Goal: Task Accomplishment & Management: Manage account settings

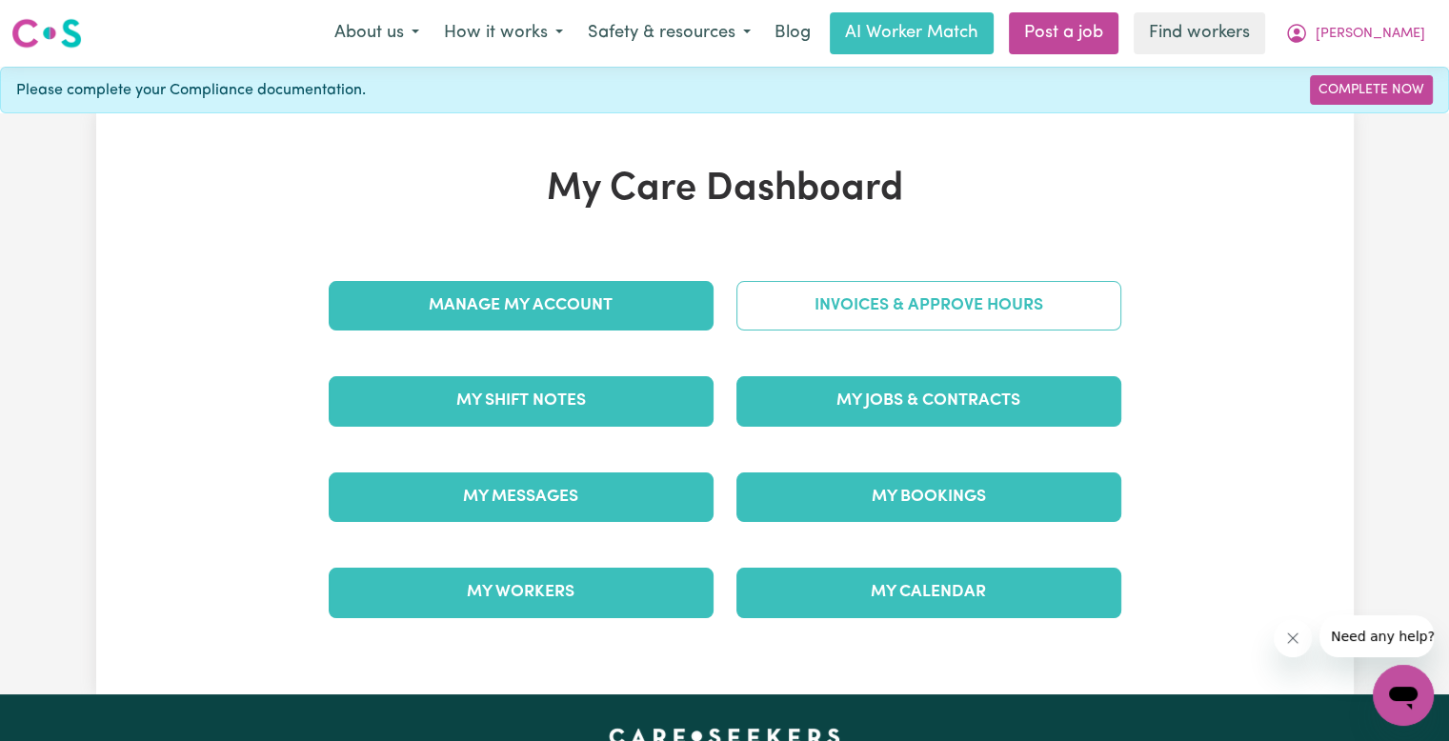
click at [806, 329] on link "Invoices & Approve Hours" at bounding box center [929, 306] width 385 height 50
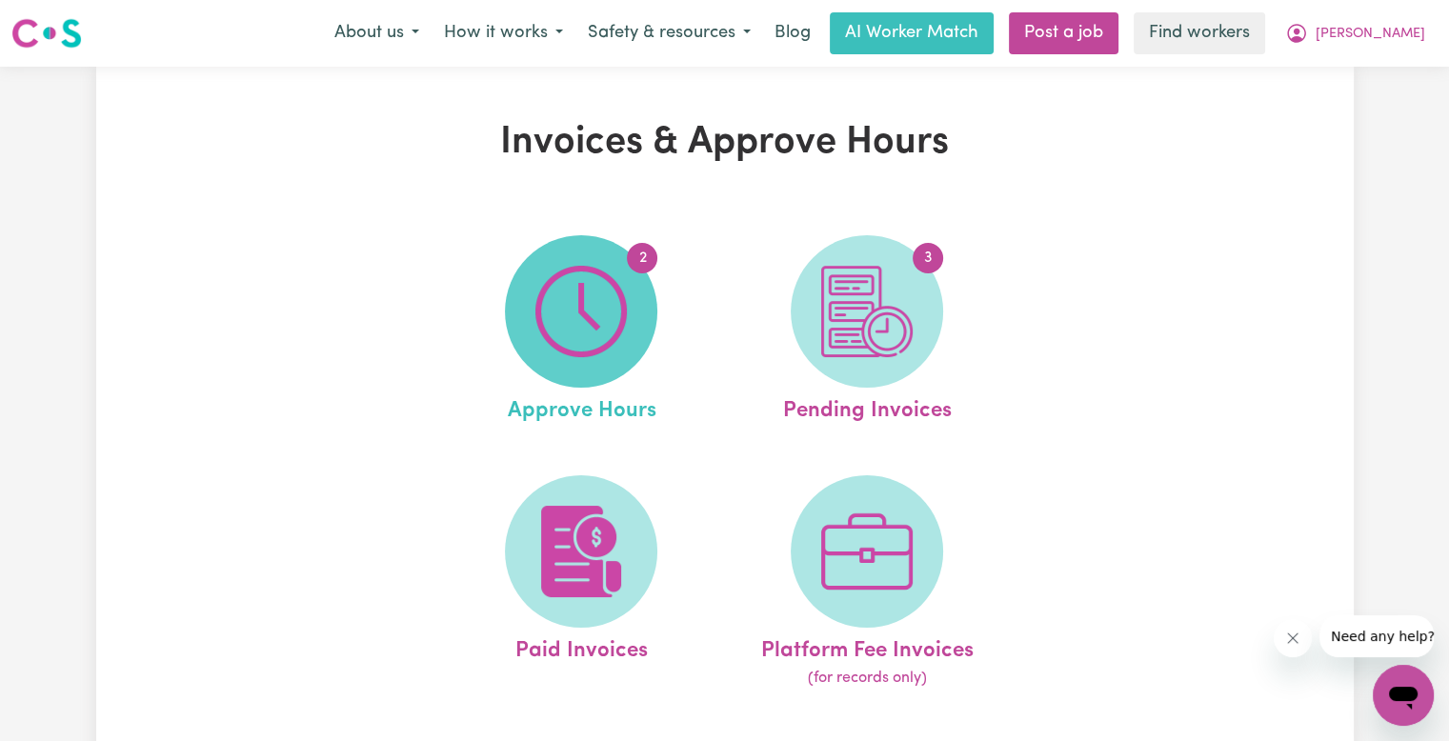
click at [601, 332] on img at bounding box center [581, 311] width 91 height 91
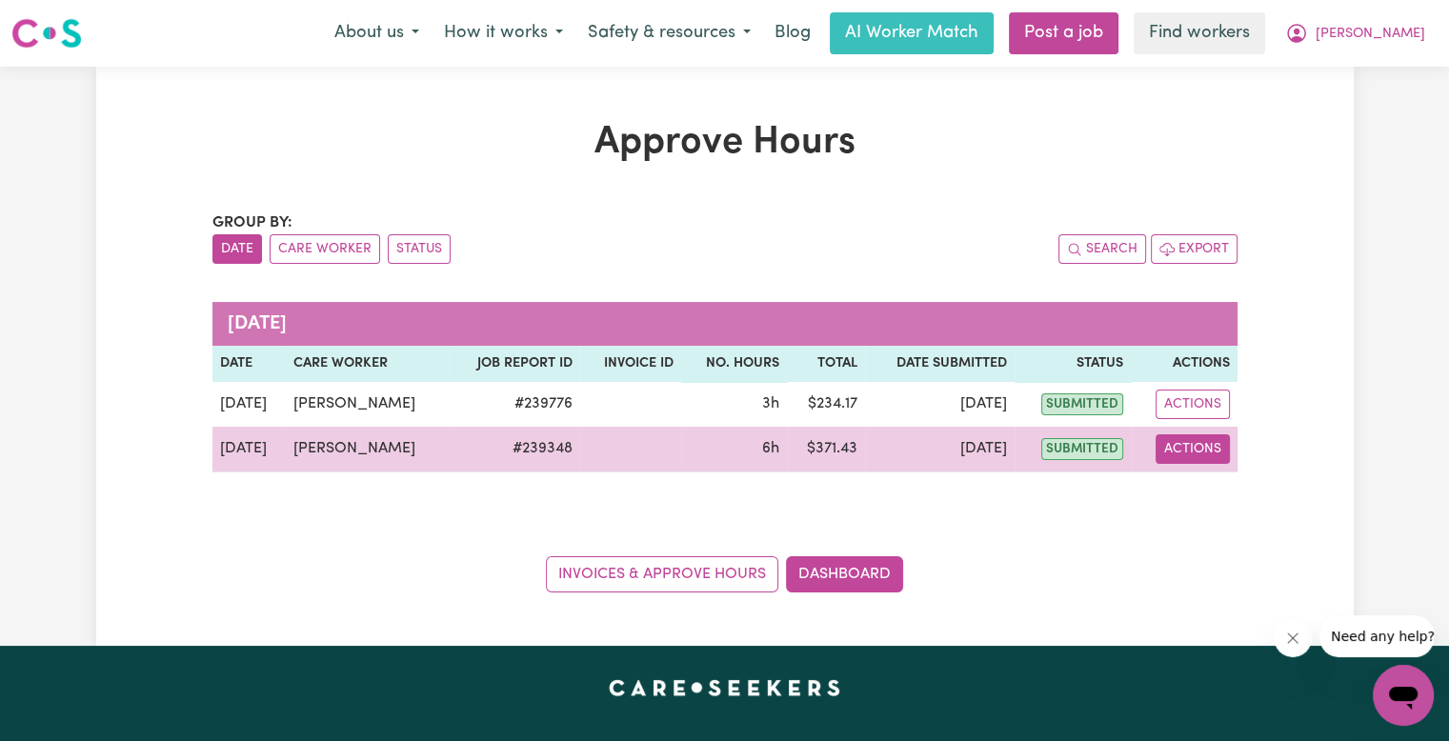
click at [1204, 452] on button "Actions" at bounding box center [1193, 450] width 74 height 30
click at [1207, 493] on link "View Job Report" at bounding box center [1234, 493] width 163 height 38
select select "pm"
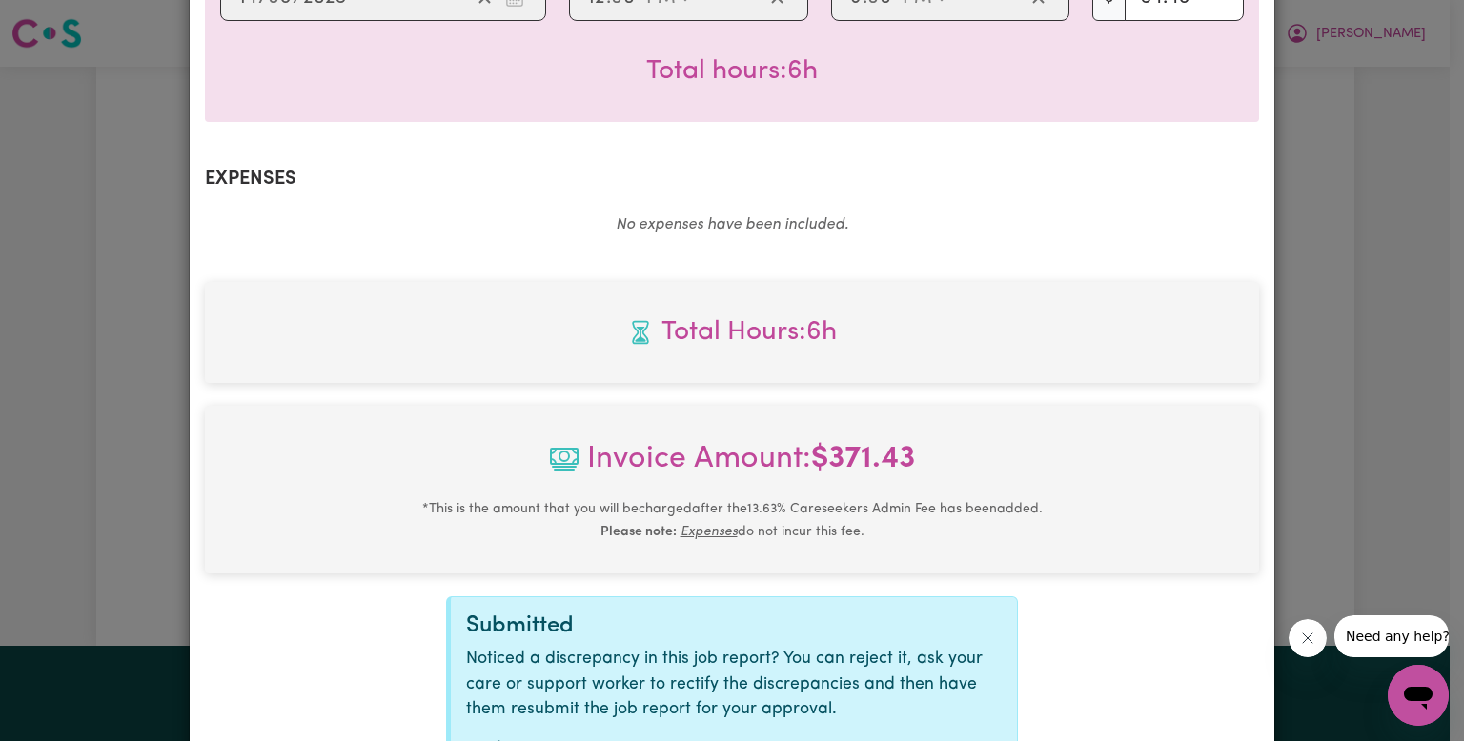
scroll to position [753, 0]
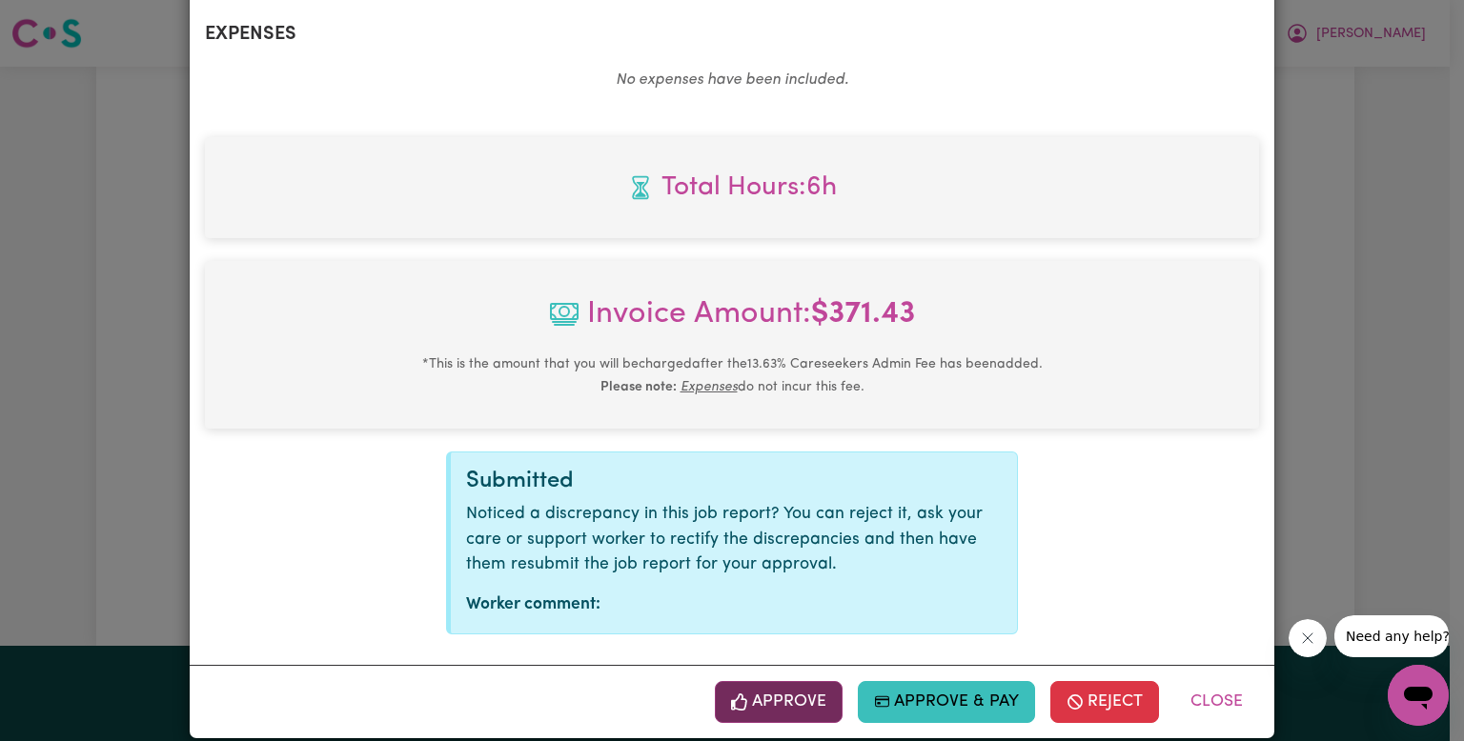
click at [794, 681] on button "Approve" at bounding box center [779, 702] width 128 height 42
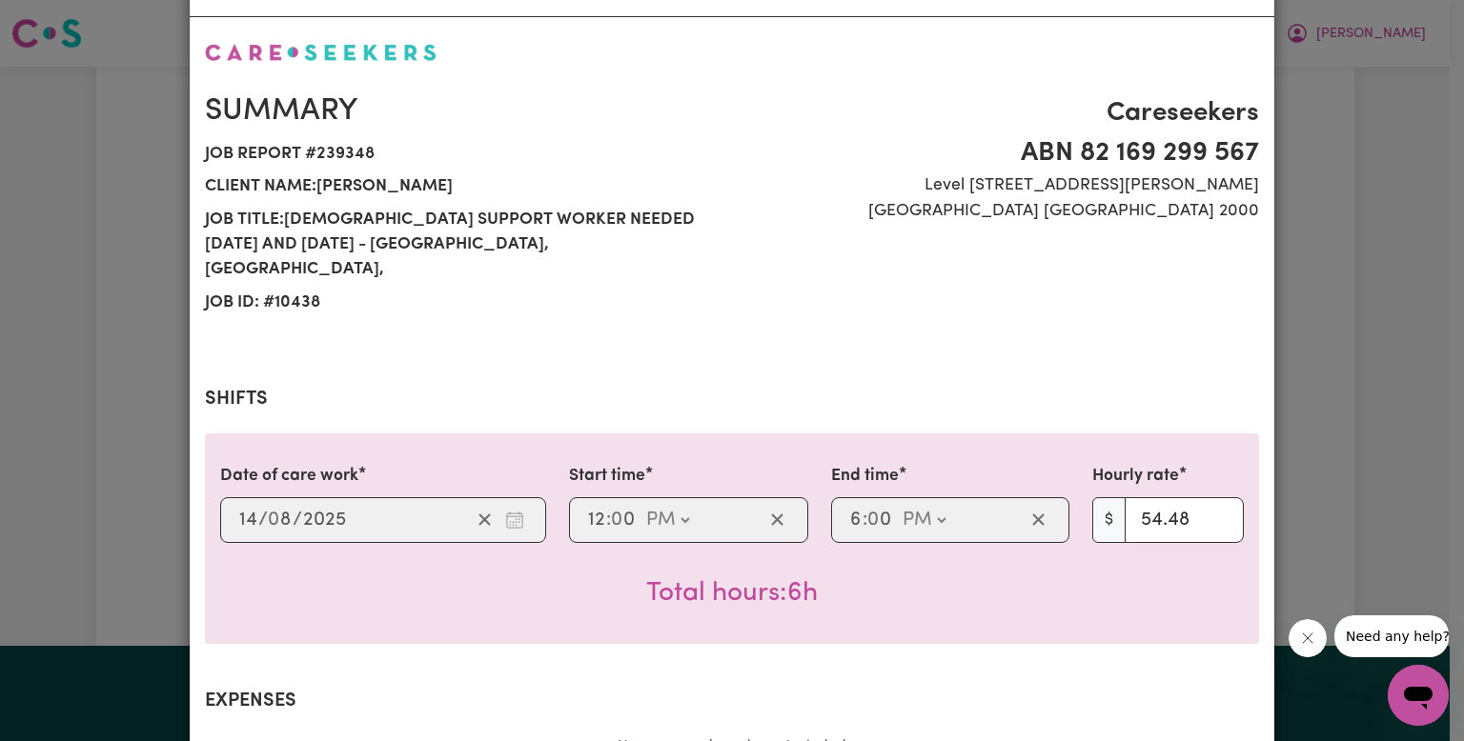
scroll to position [0, 0]
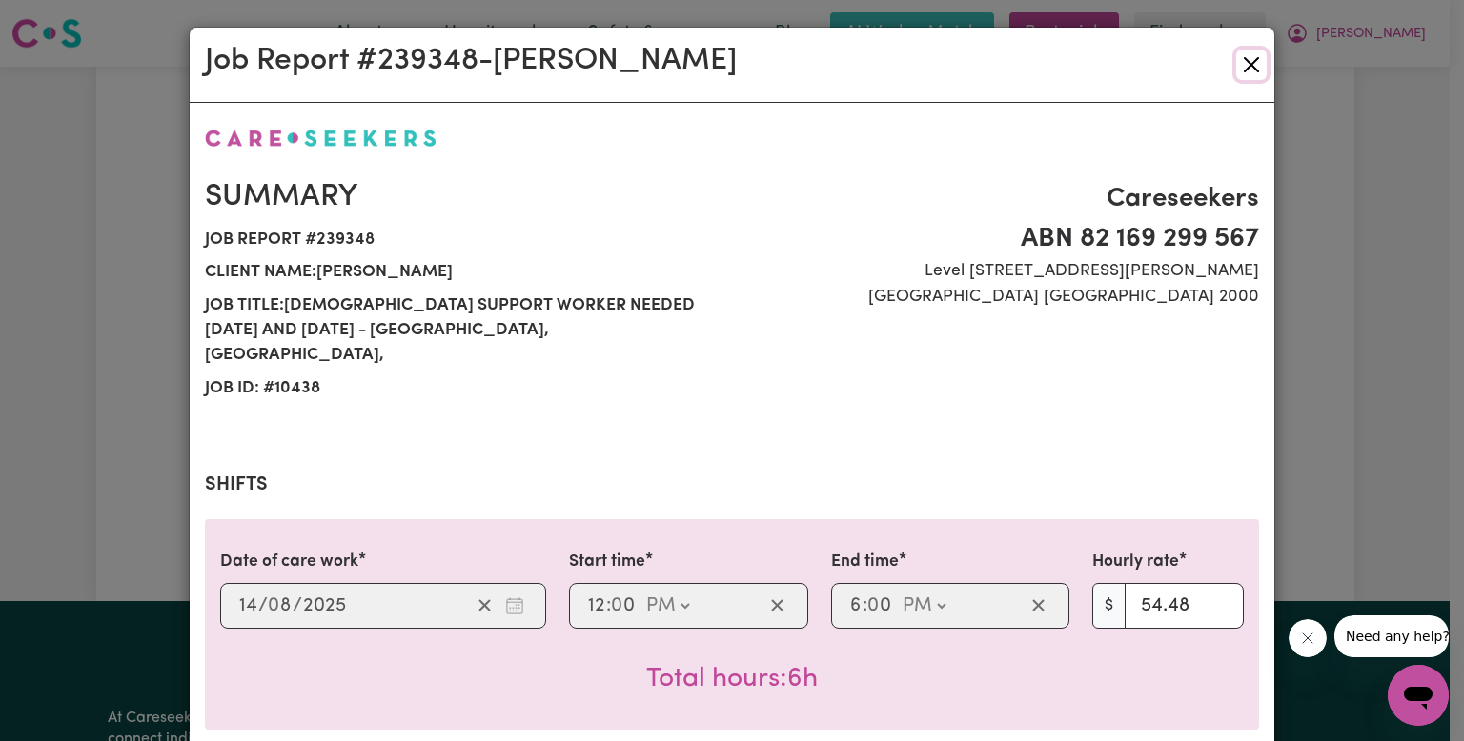
click at [1243, 62] on button "Close" at bounding box center [1251, 65] width 30 height 30
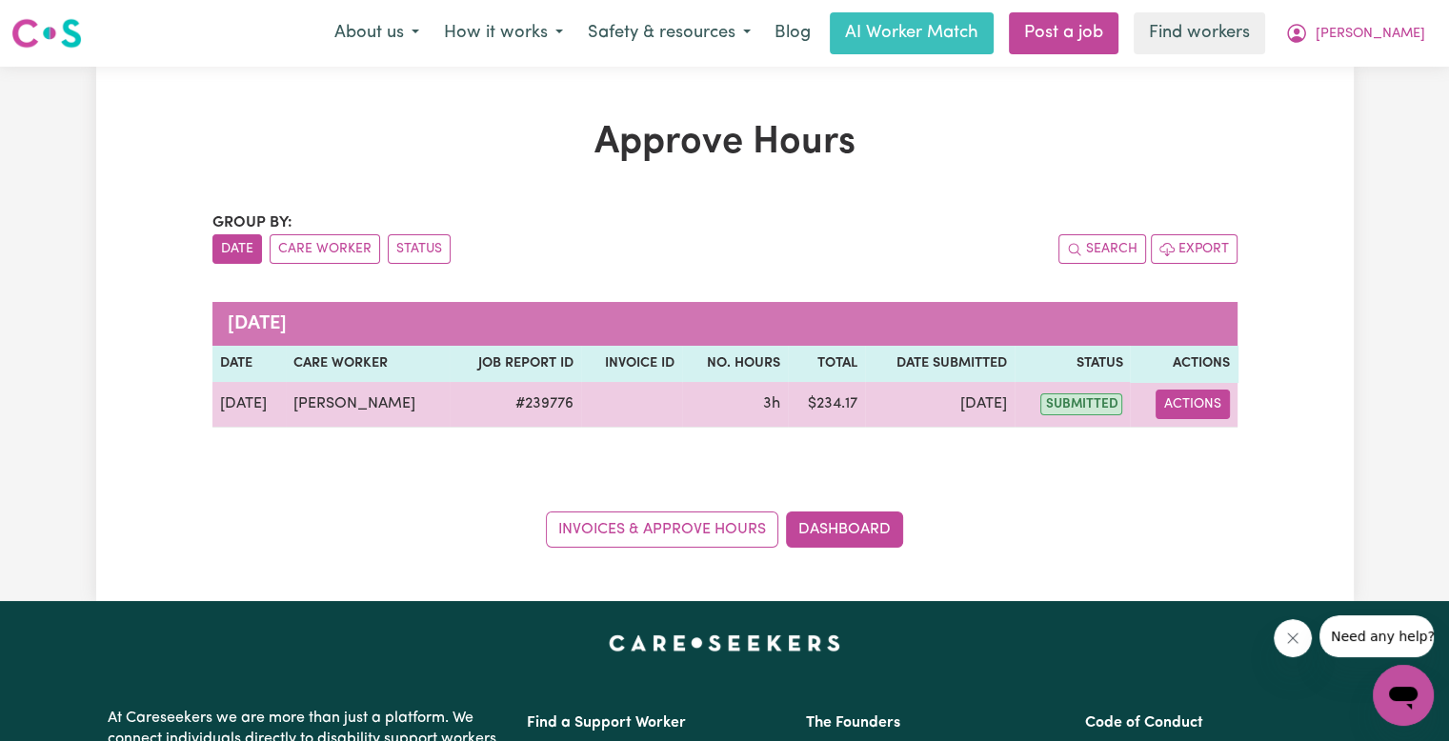
click at [1198, 396] on button "Actions" at bounding box center [1193, 405] width 74 height 30
click at [1207, 451] on link "View Job Report" at bounding box center [1234, 448] width 163 height 38
select select "pm"
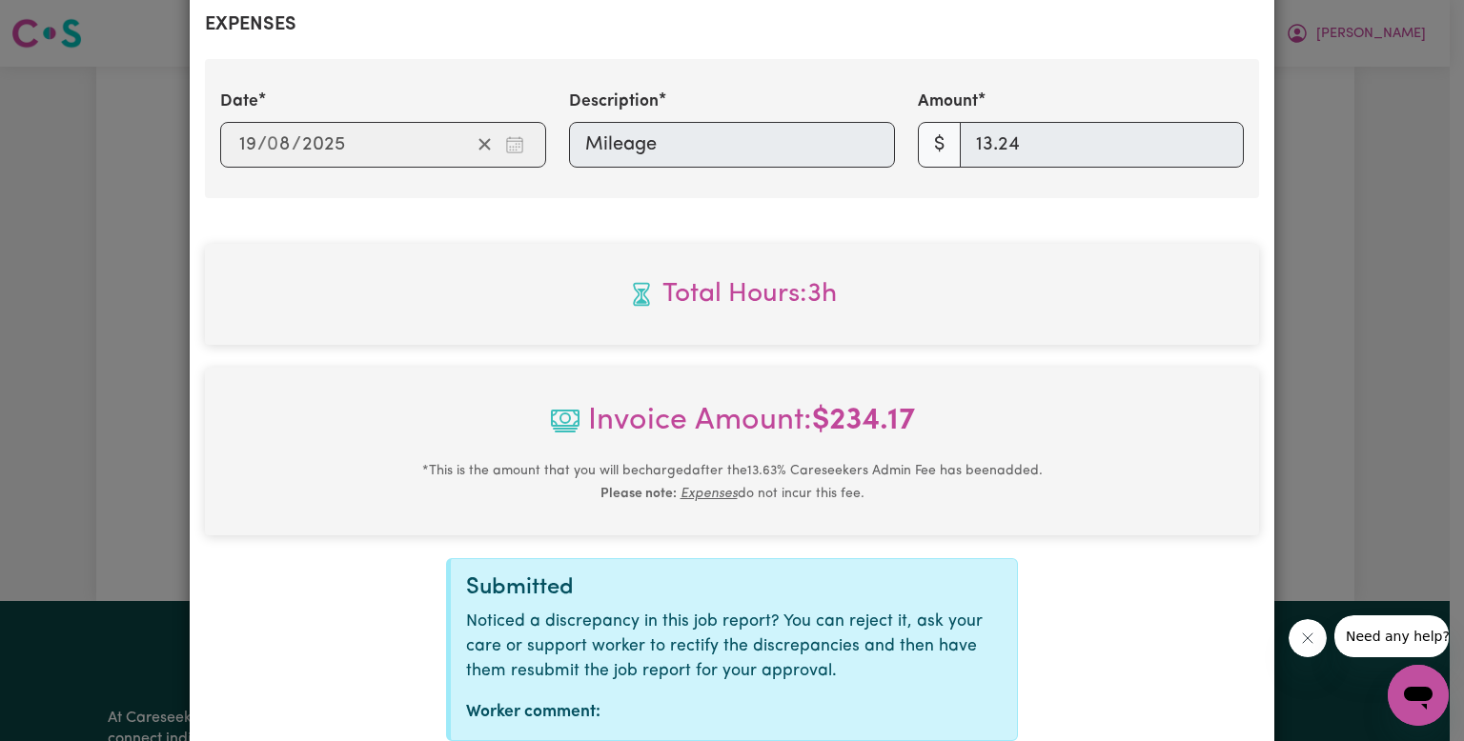
scroll to position [869, 0]
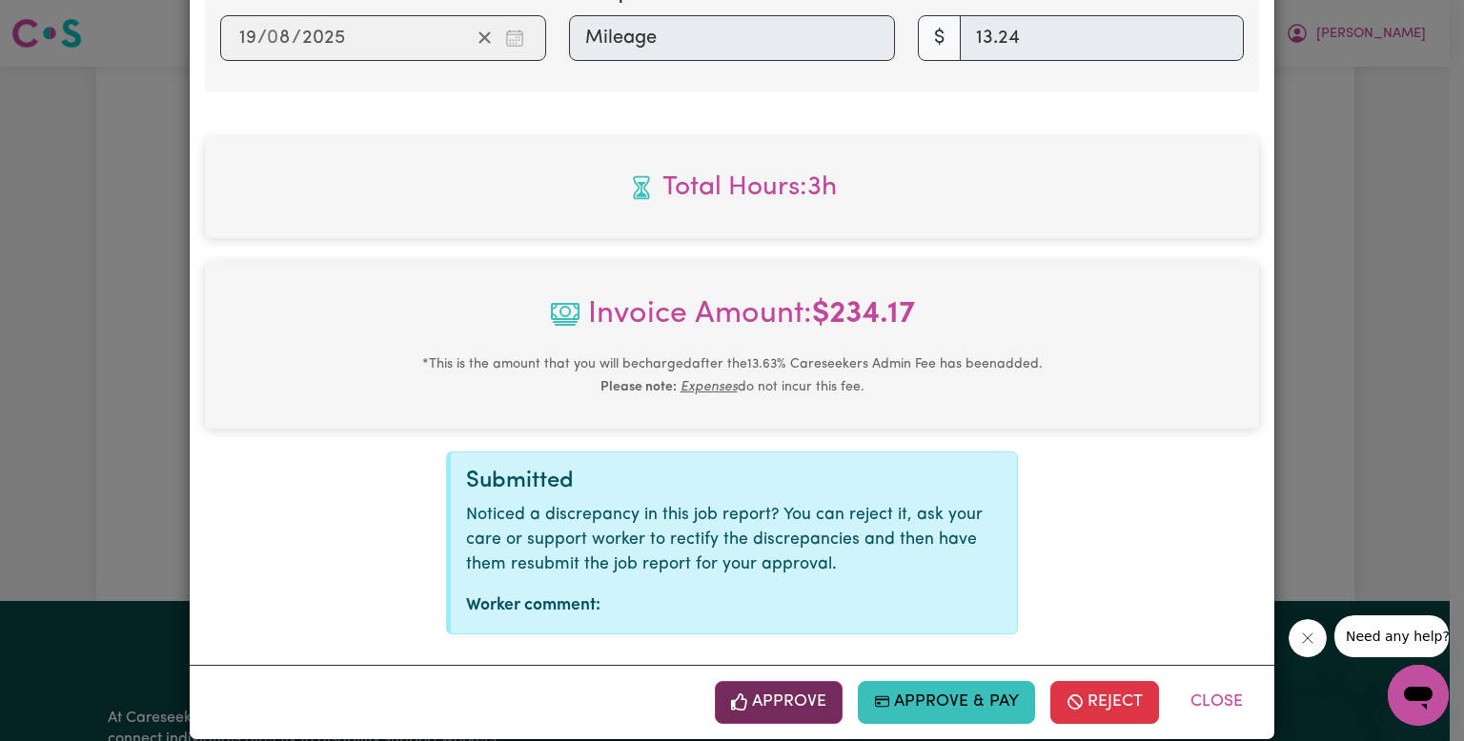
click at [747, 681] on button "Approve" at bounding box center [779, 702] width 128 height 42
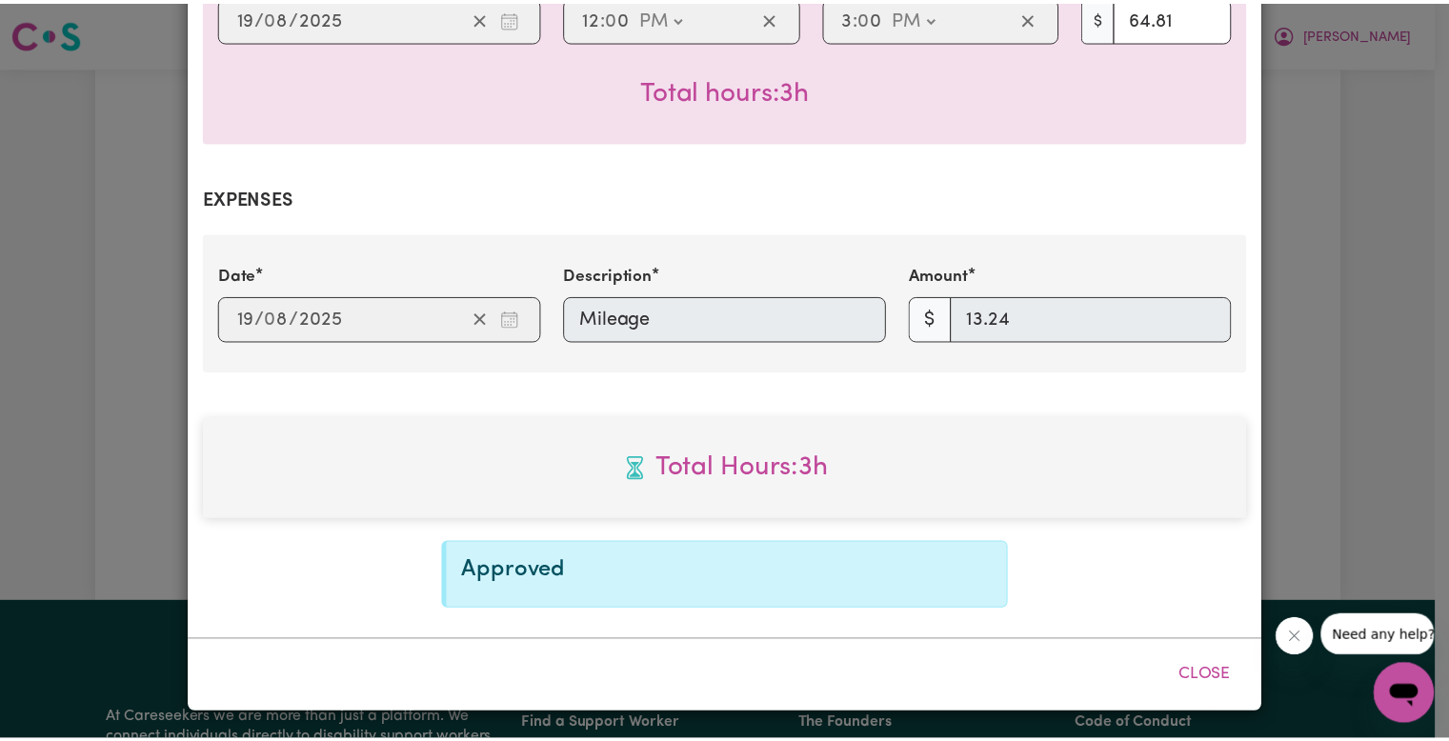
scroll to position [561, 0]
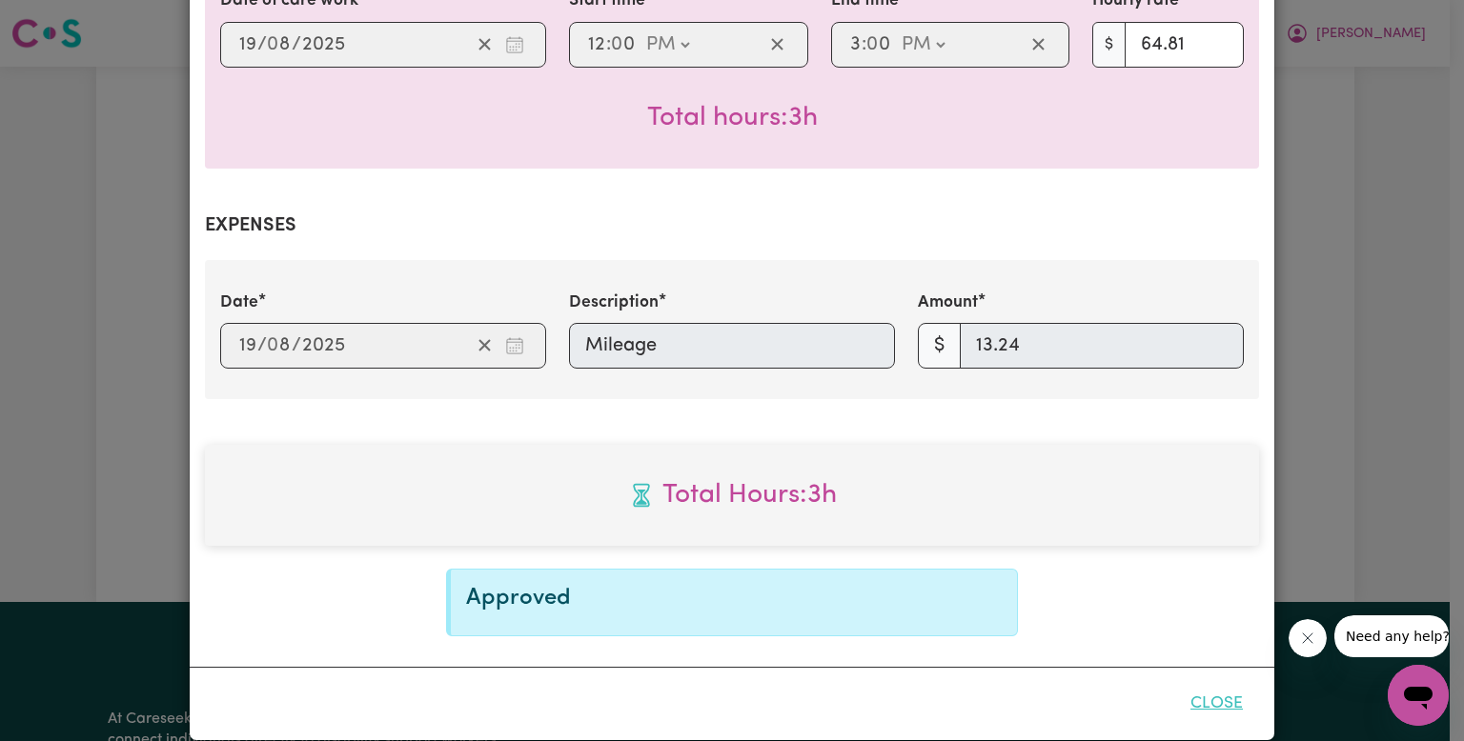
click at [1210, 683] on button "Close" at bounding box center [1216, 704] width 85 height 42
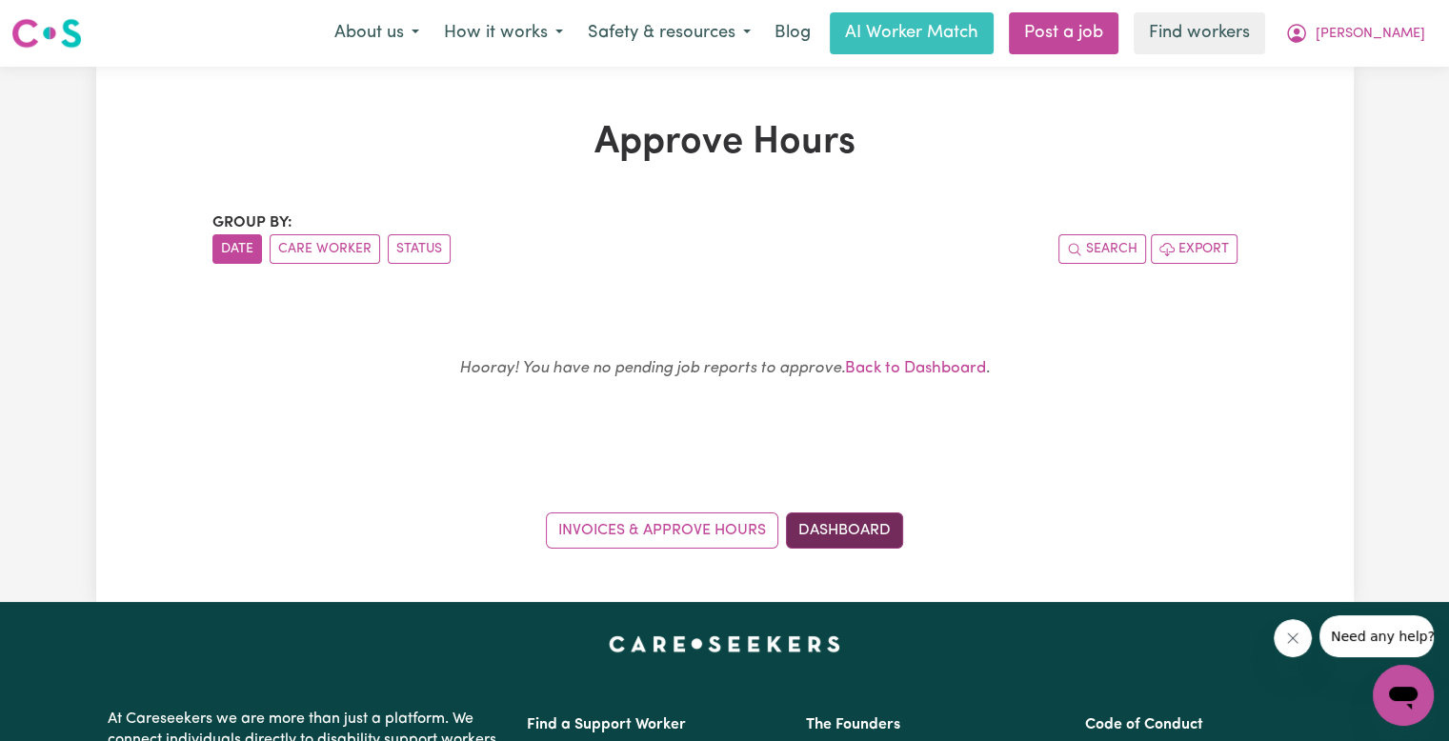
click at [853, 535] on link "Dashboard" at bounding box center [844, 531] width 117 height 36
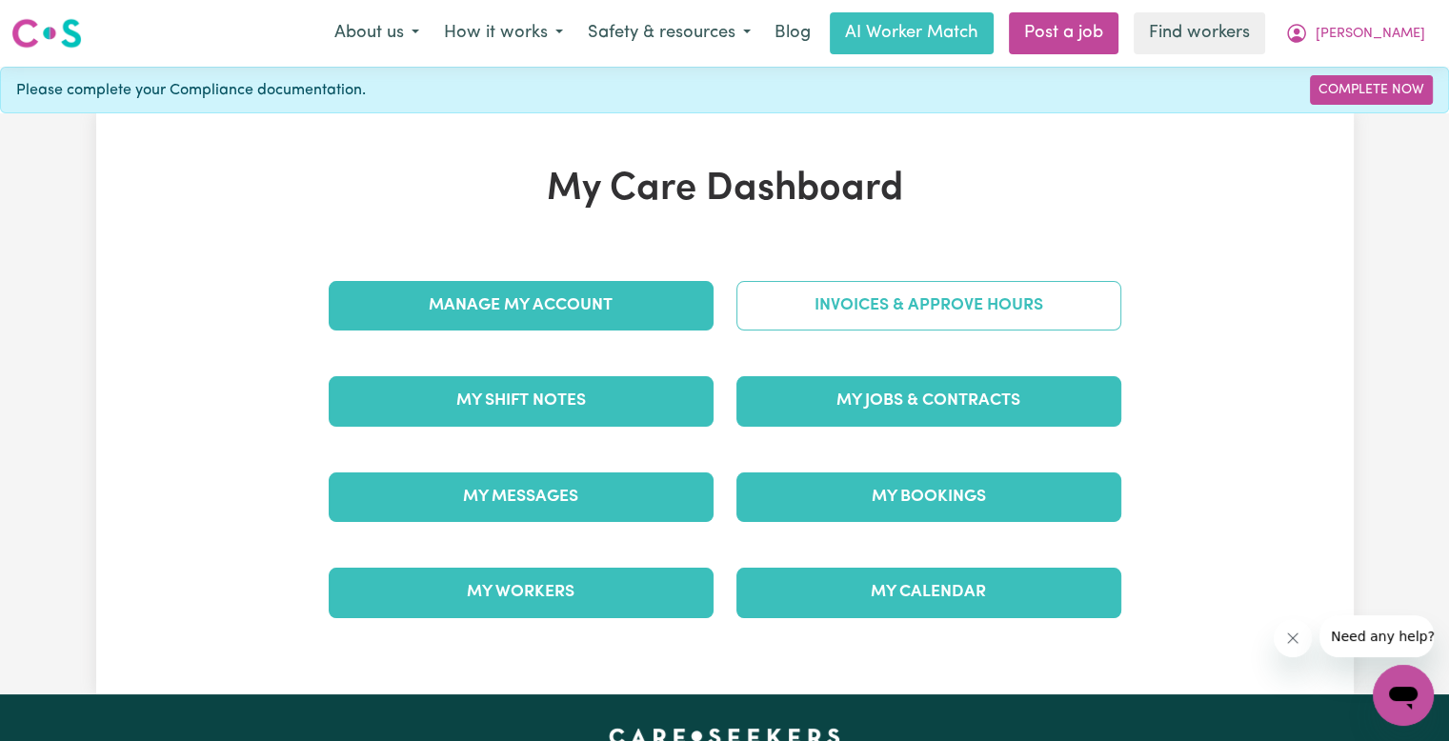
click at [837, 327] on link "Invoices & Approve Hours" at bounding box center [929, 306] width 385 height 50
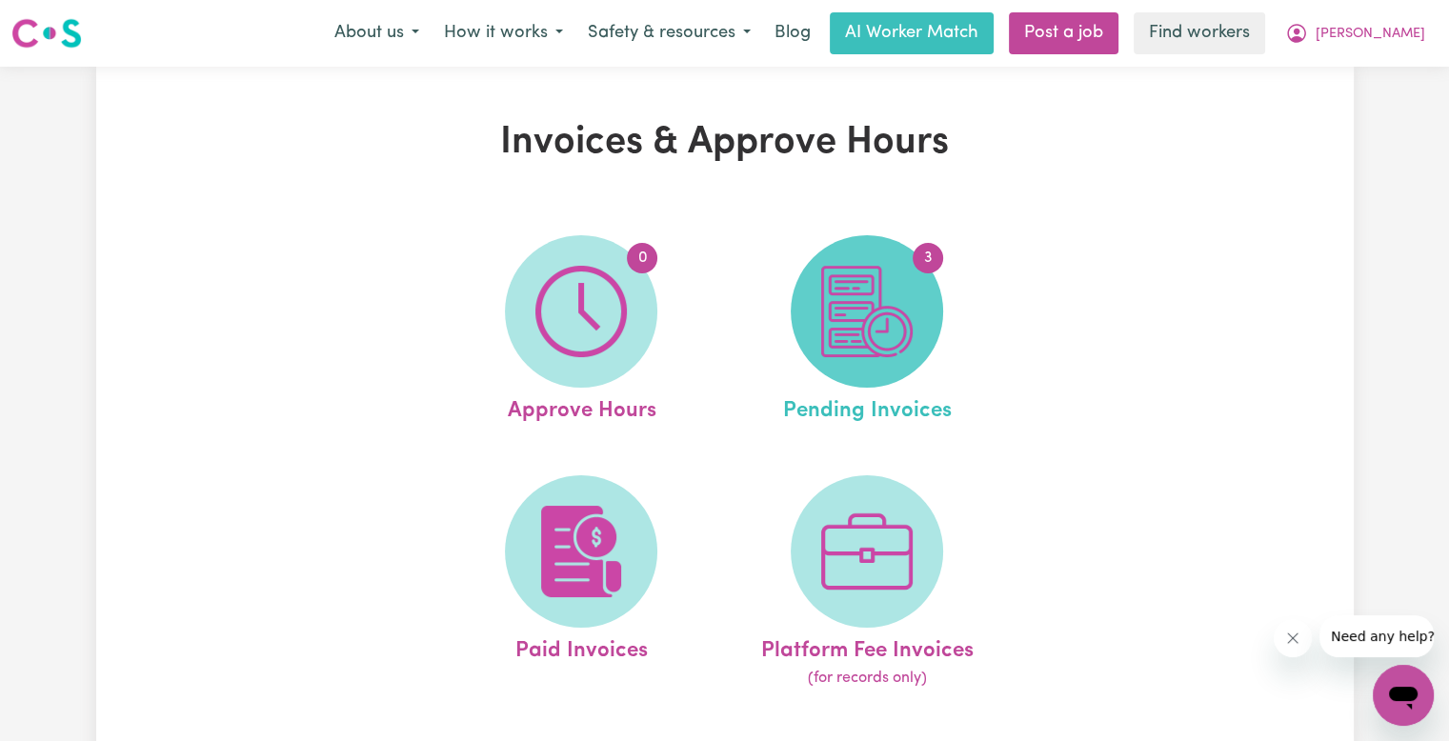
click at [893, 321] on img at bounding box center [866, 311] width 91 height 91
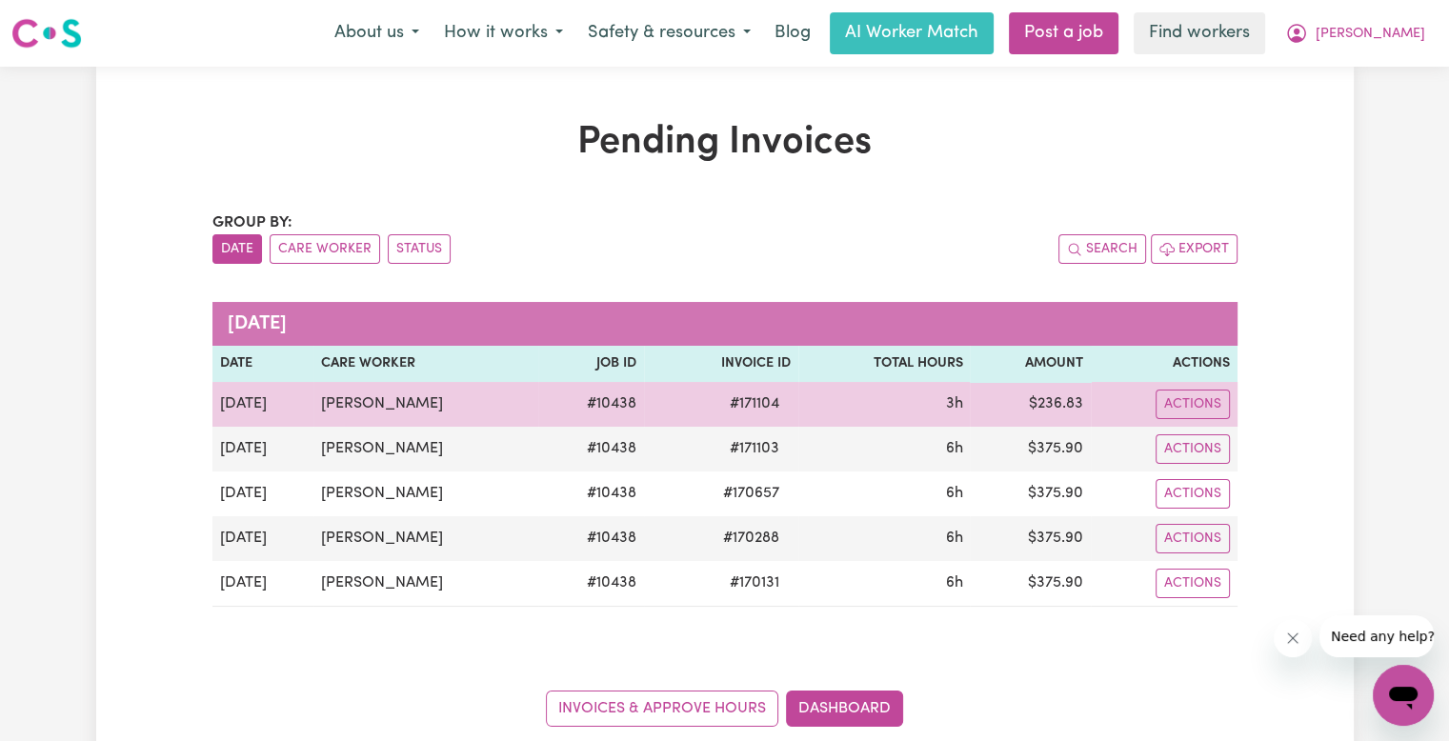
click at [760, 409] on span "# 171104" at bounding box center [754, 404] width 72 height 23
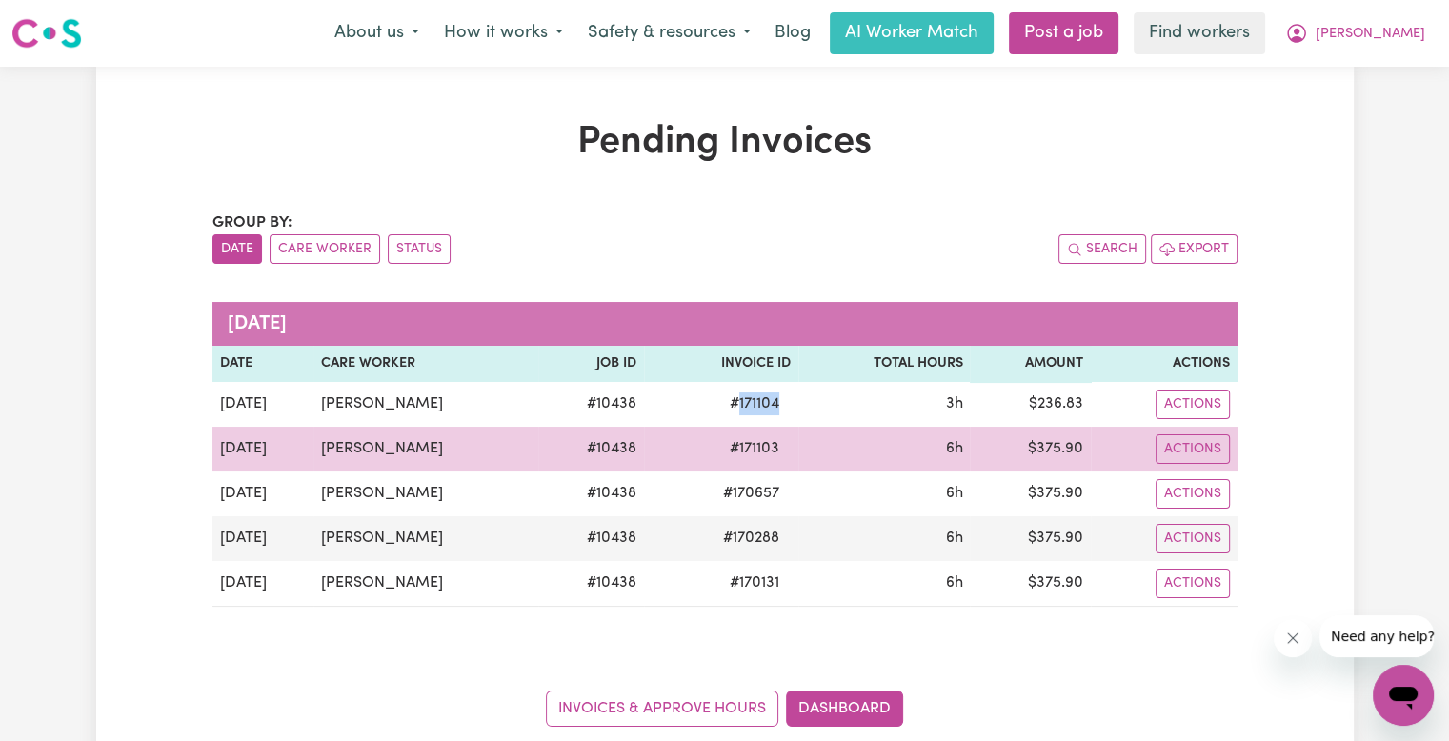
copy span "171104"
click at [786, 451] on span "# 171103" at bounding box center [754, 448] width 72 height 23
copy span "171103"
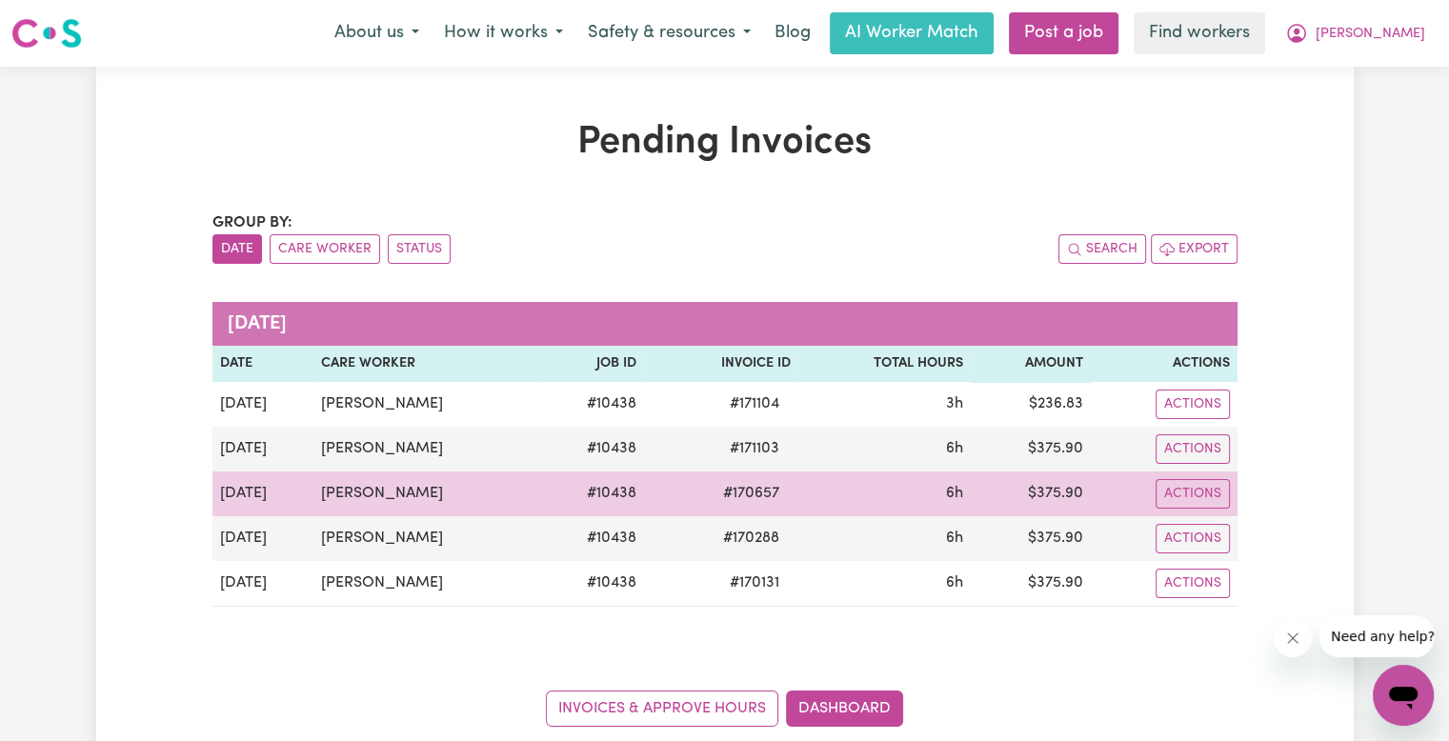
click at [769, 499] on span "# 170657" at bounding box center [751, 493] width 79 height 23
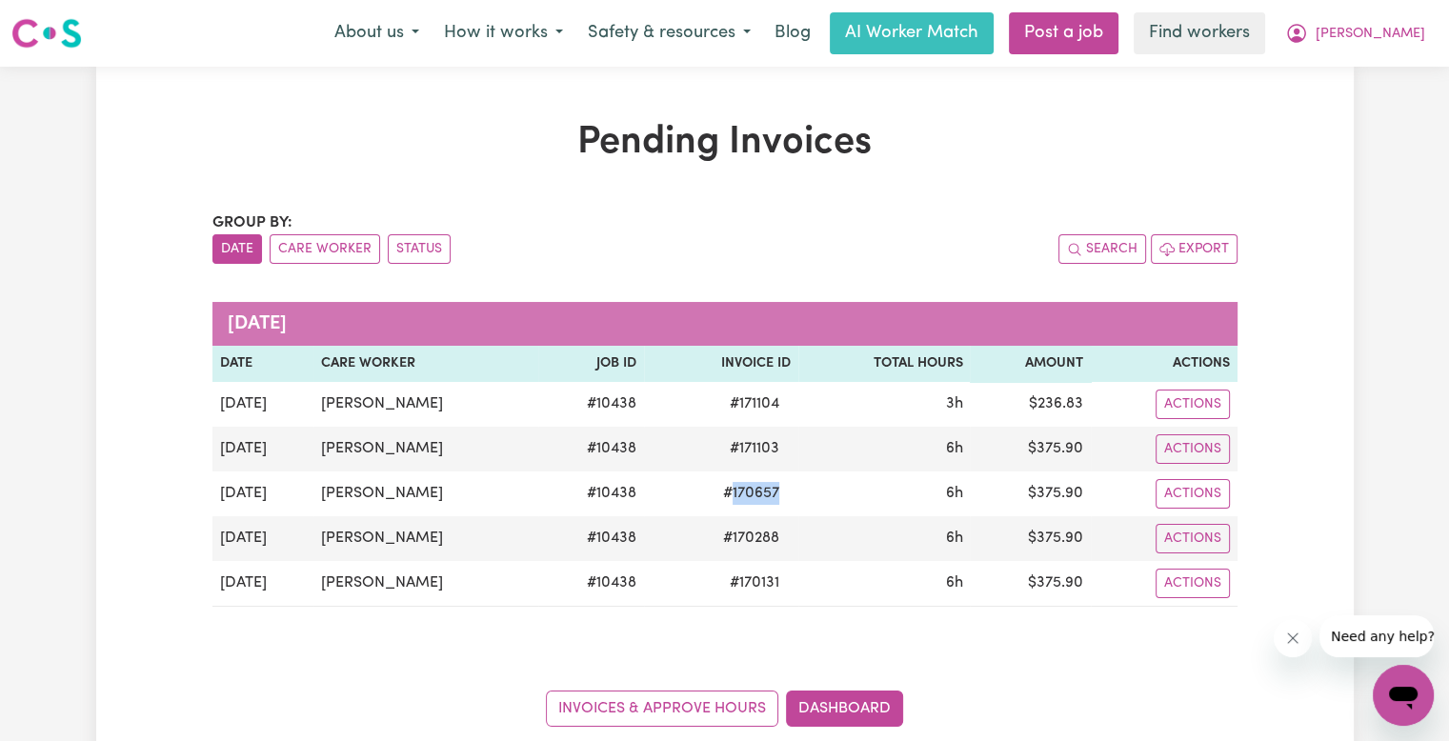
copy span "170657"
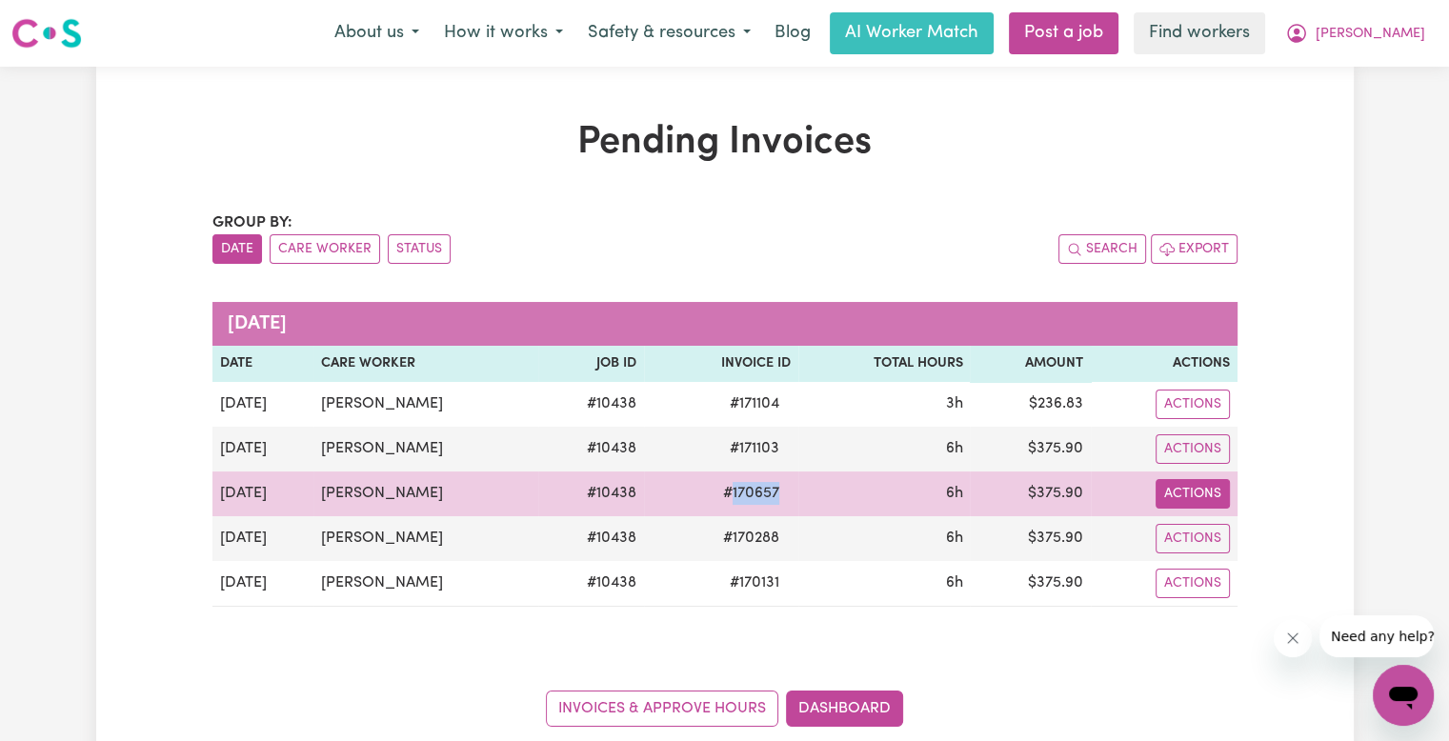
click at [1197, 419] on button "Actions" at bounding box center [1193, 405] width 74 height 30
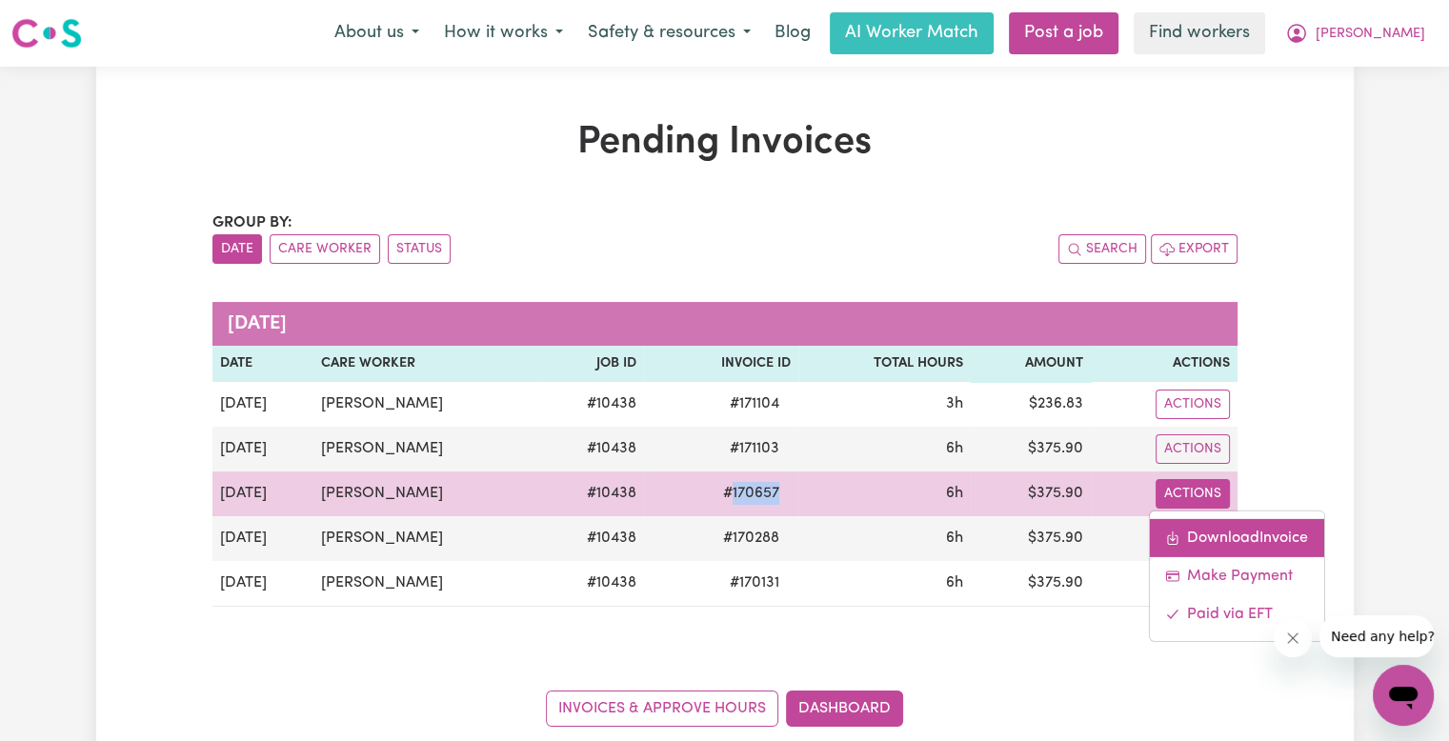
click at [1202, 532] on link "Download Invoice" at bounding box center [1236, 537] width 174 height 38
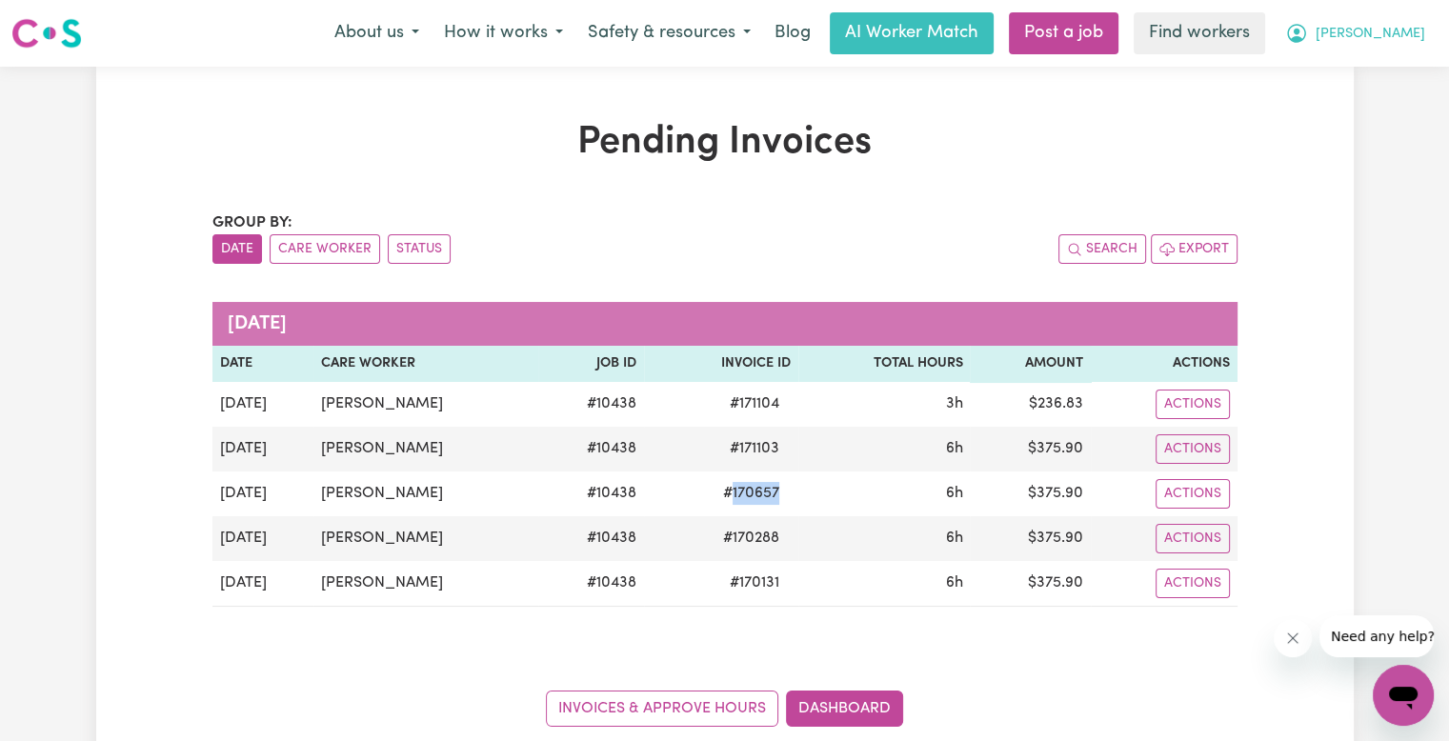
click at [1399, 40] on span "[PERSON_NAME]" at bounding box center [1371, 34] width 110 height 21
click at [1399, 67] on link "My Dashboard" at bounding box center [1361, 74] width 151 height 36
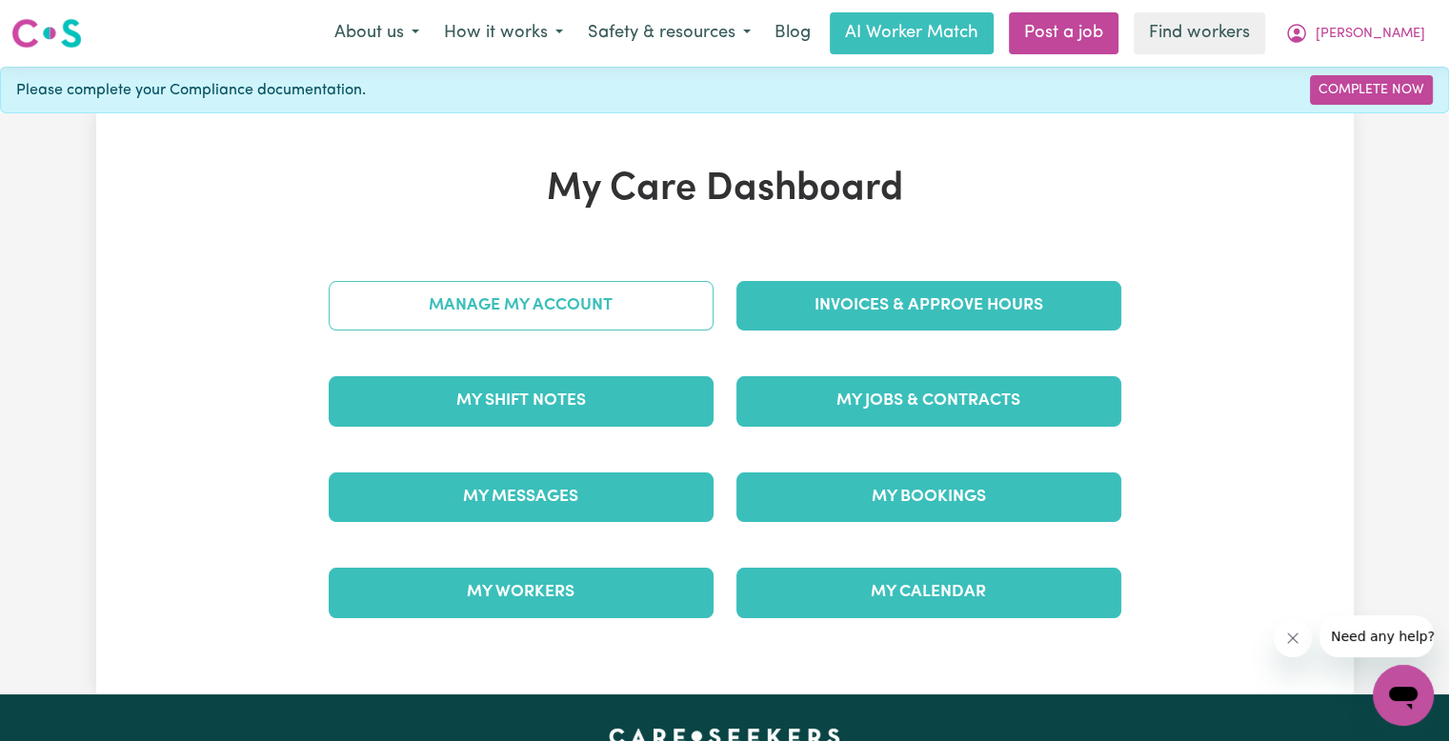
click at [539, 312] on link "Manage My Account" at bounding box center [521, 306] width 385 height 50
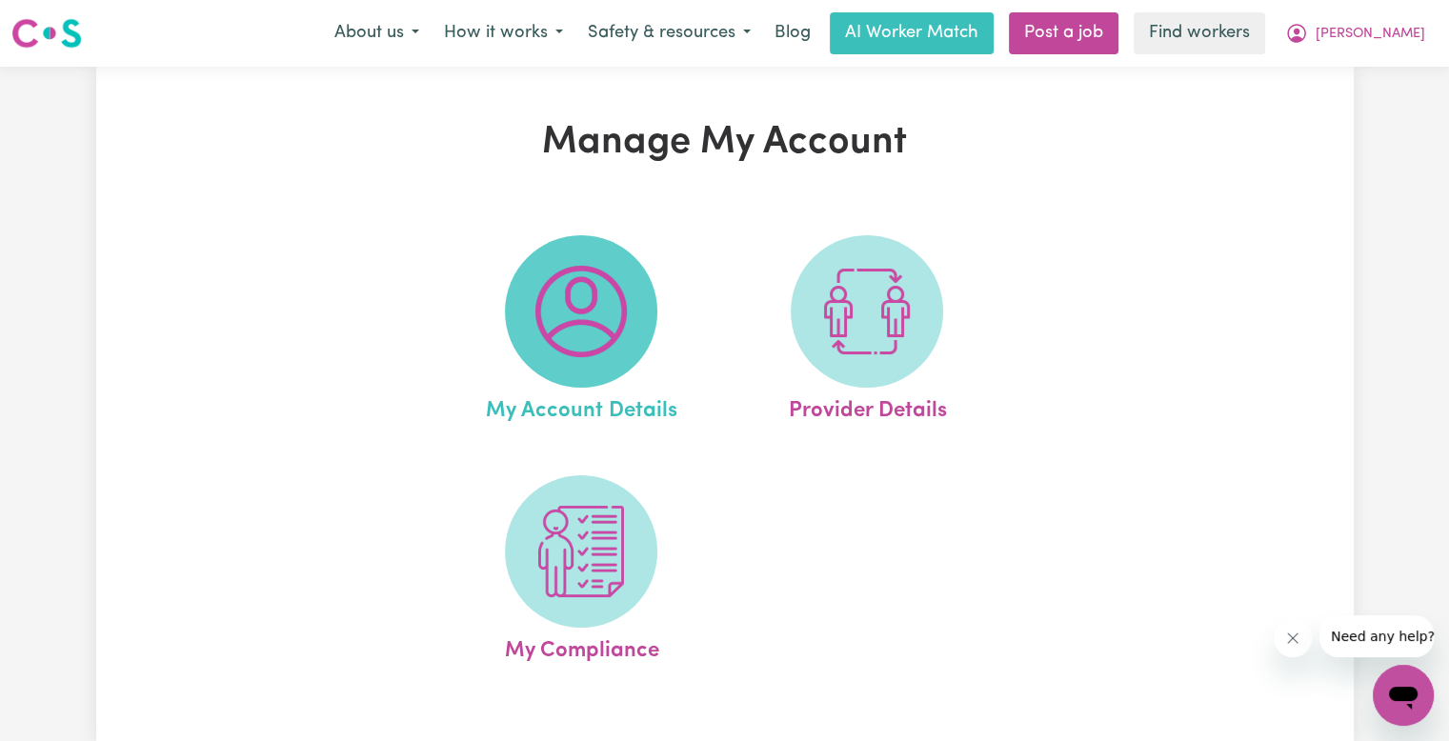
click at [609, 274] on img at bounding box center [581, 311] width 91 height 91
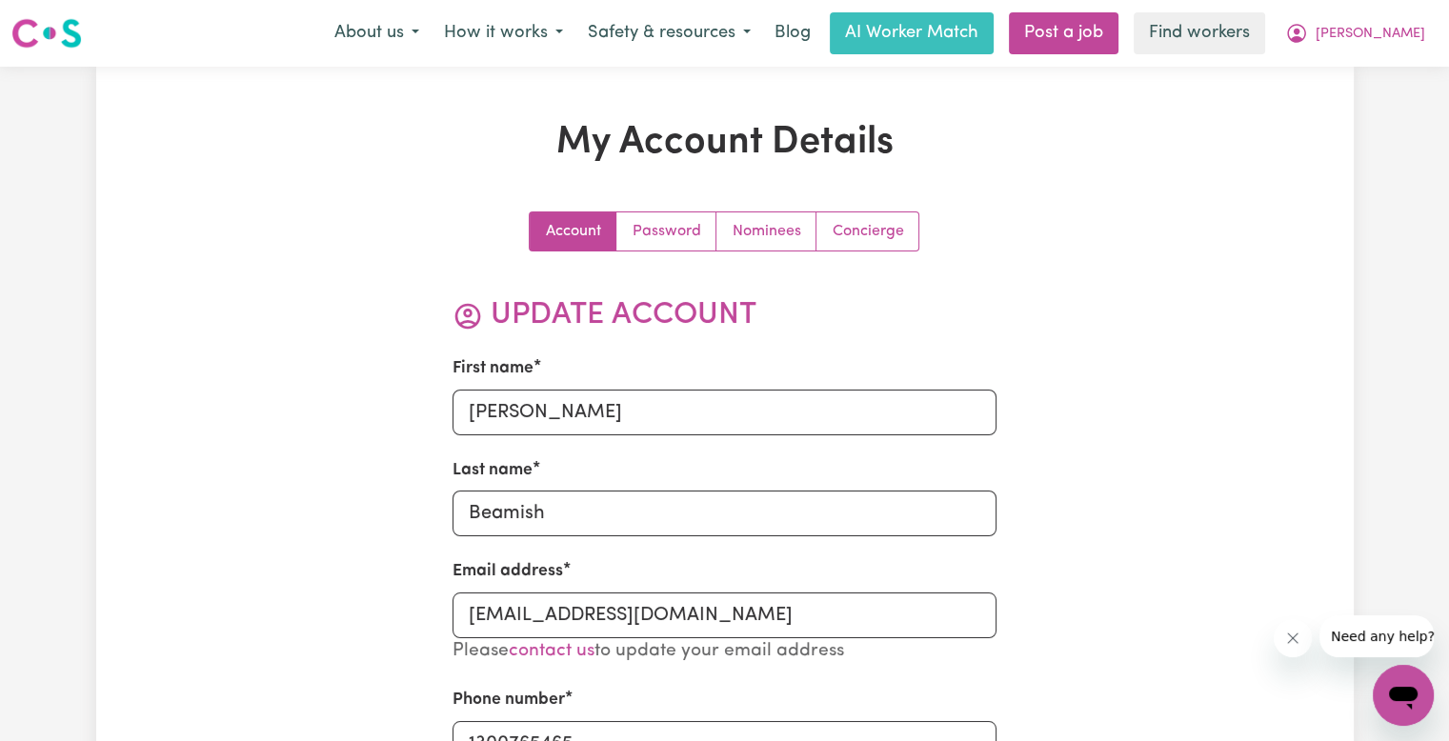
drag, startPoint x: 1360, startPoint y: 83, endPoint x: 1377, endPoint y: 98, distance: 22.9
click at [1395, 38] on span "[PERSON_NAME]" at bounding box center [1371, 34] width 110 height 21
click at [1378, 66] on link "My Dashboard" at bounding box center [1361, 74] width 151 height 36
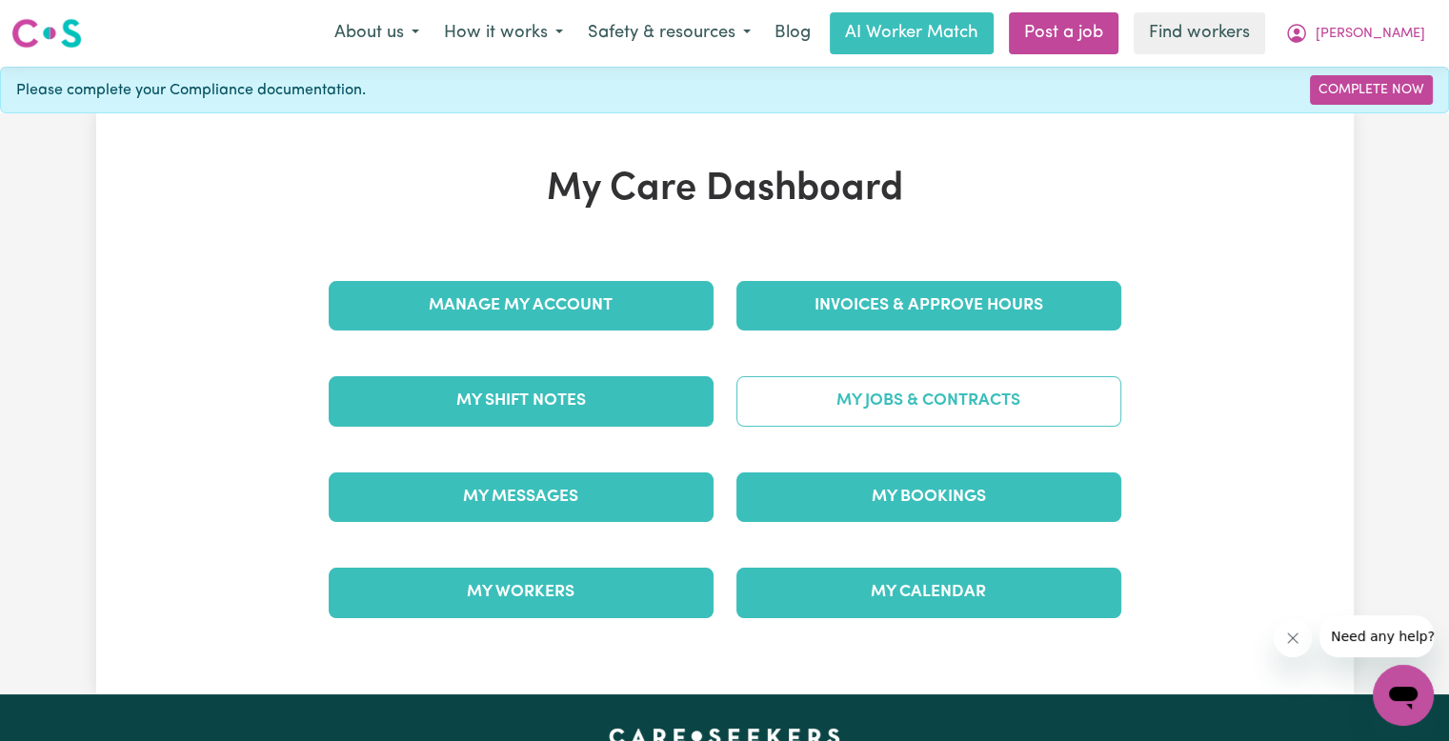
click at [987, 395] on link "My Jobs & Contracts" at bounding box center [929, 401] width 385 height 50
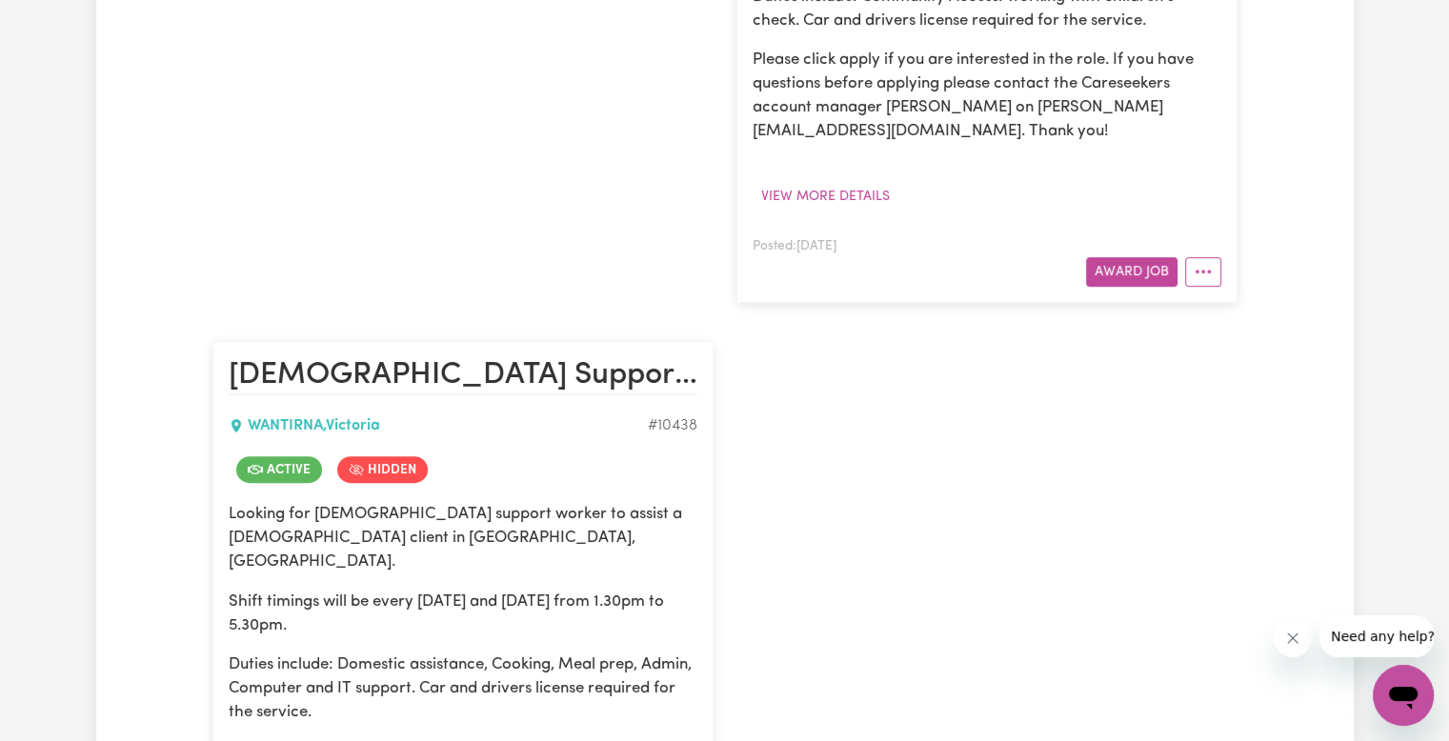
scroll to position [953, 0]
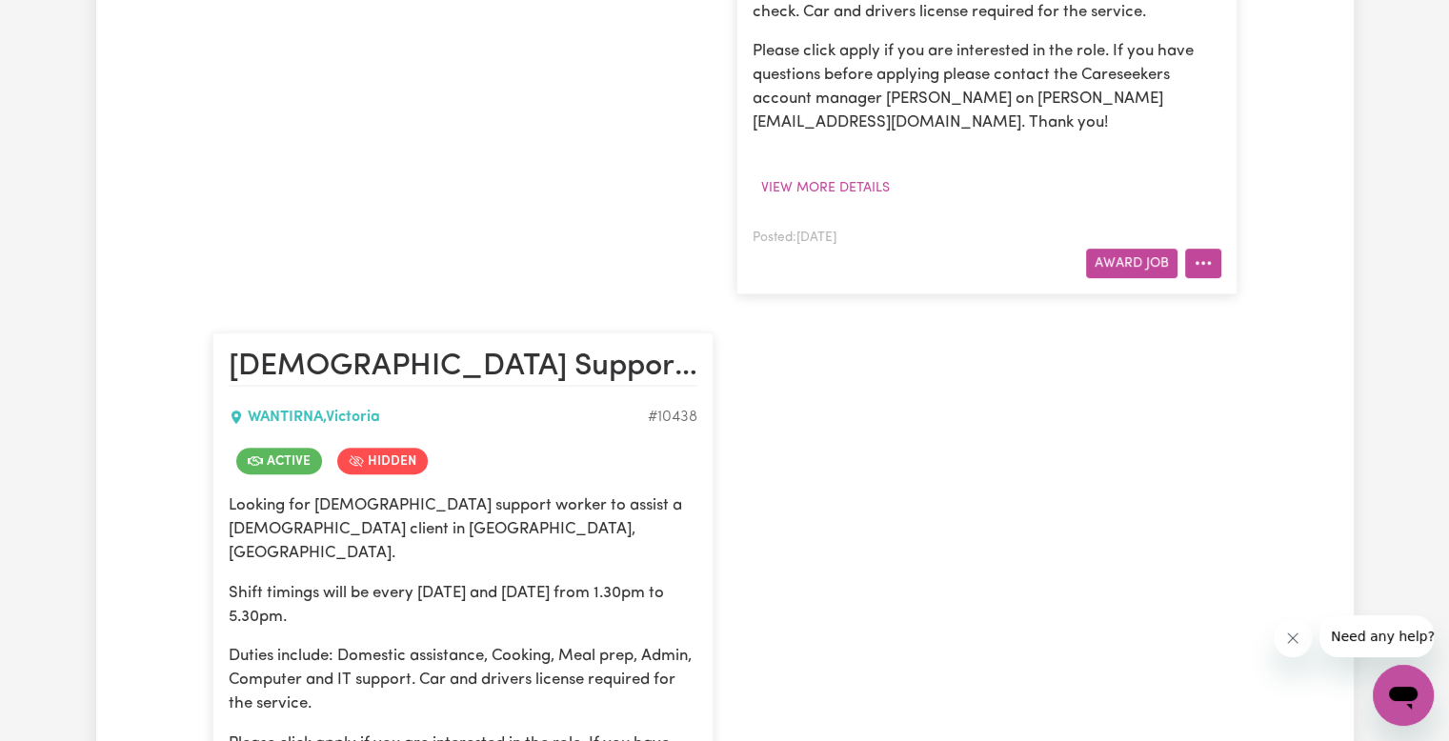
click at [1205, 260] on icon "More options" at bounding box center [1203, 262] width 19 height 19
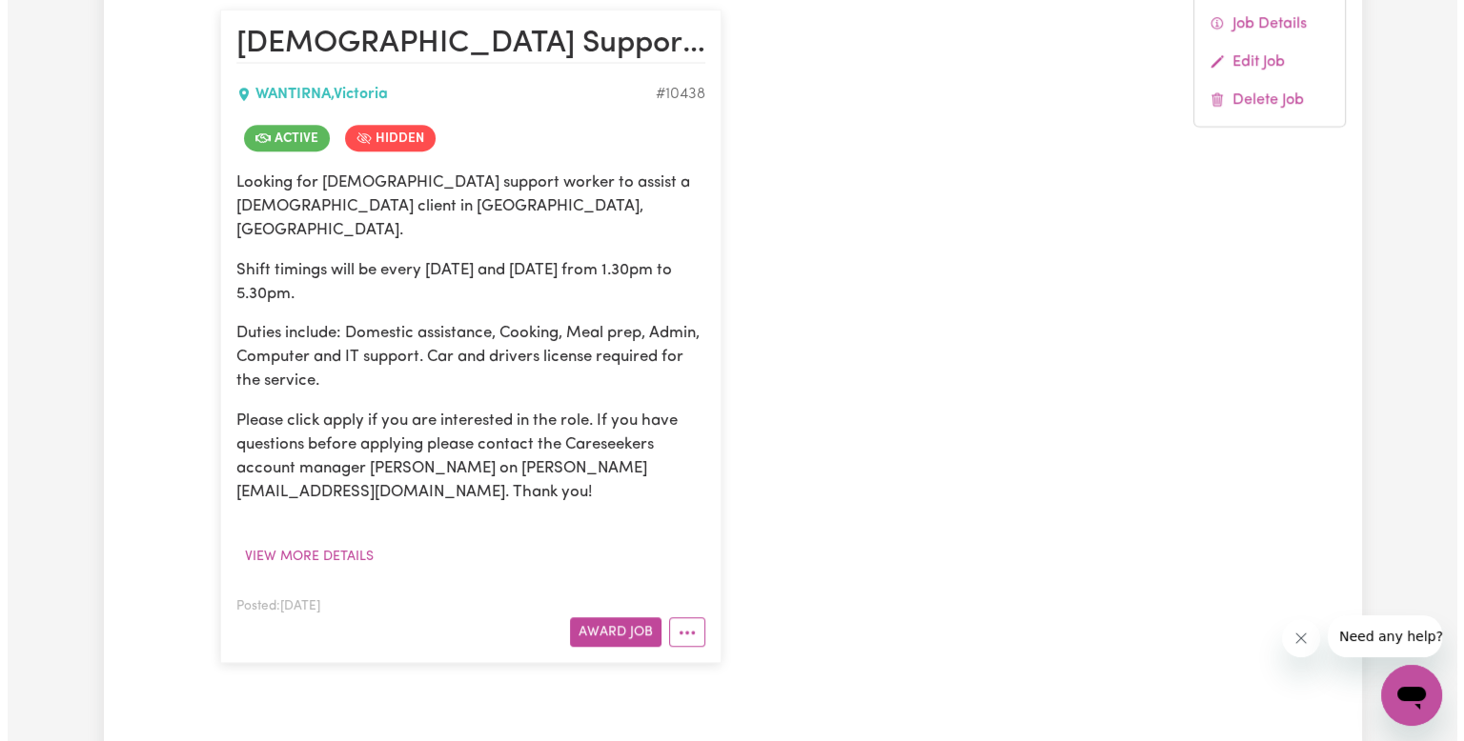
scroll to position [1620, 0]
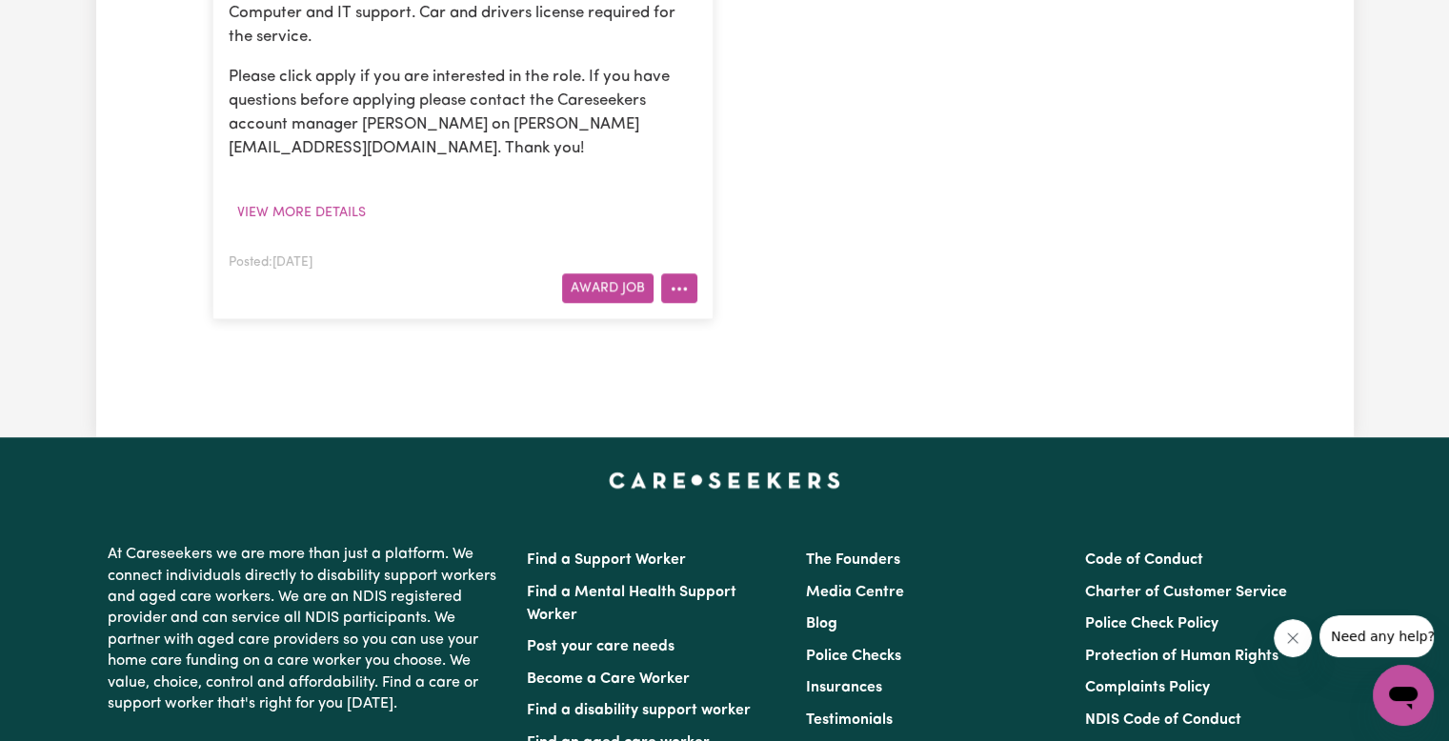
click at [680, 279] on icon "More options" at bounding box center [679, 288] width 19 height 19
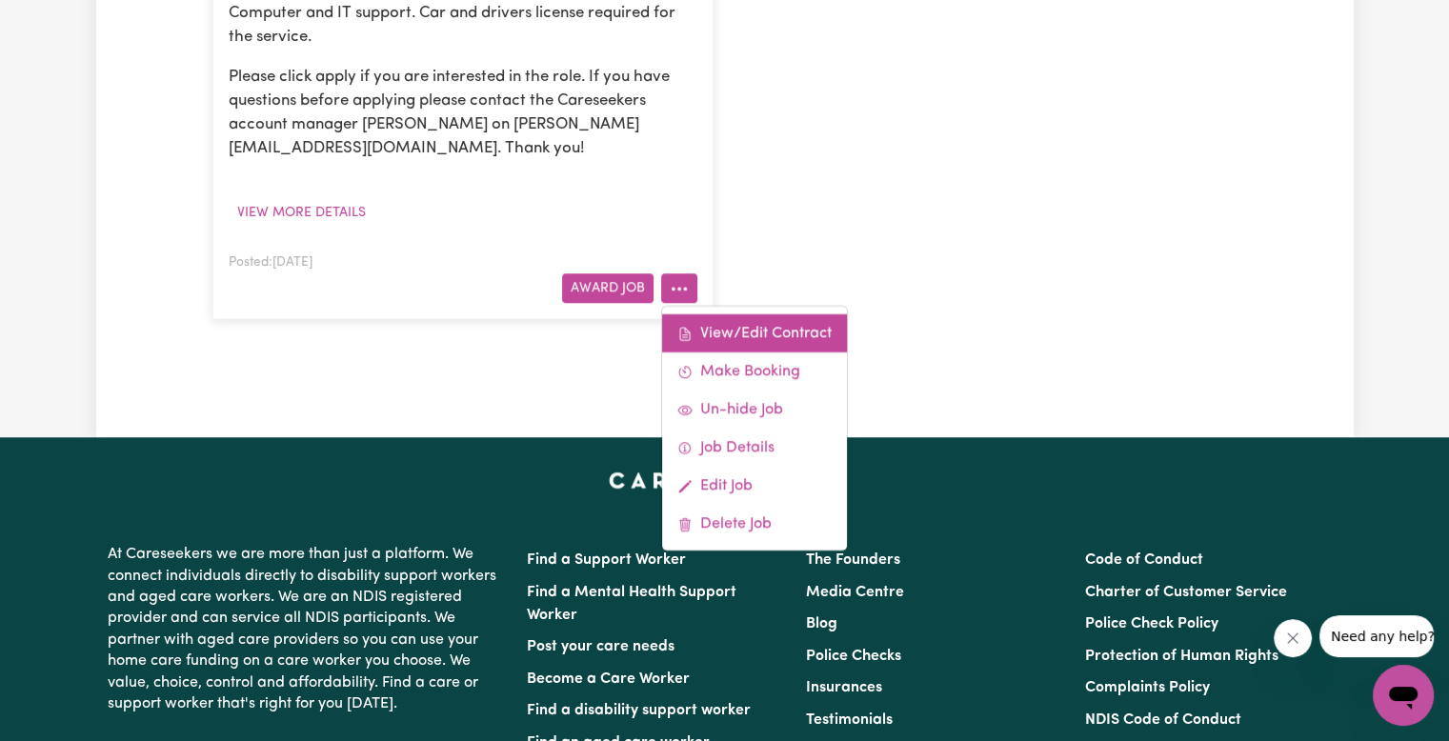
click at [717, 314] on link "View/Edit Contract" at bounding box center [754, 333] width 185 height 38
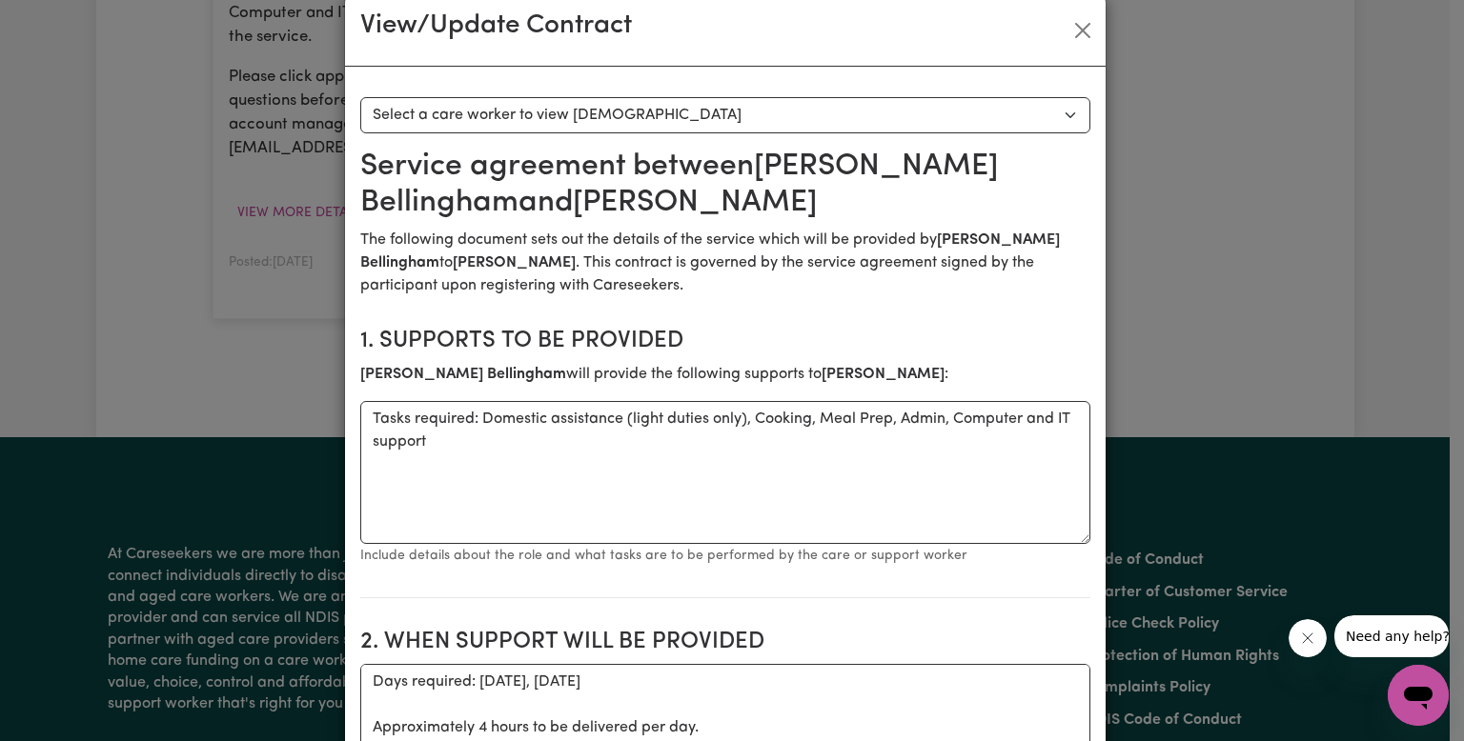
scroll to position [0, 0]
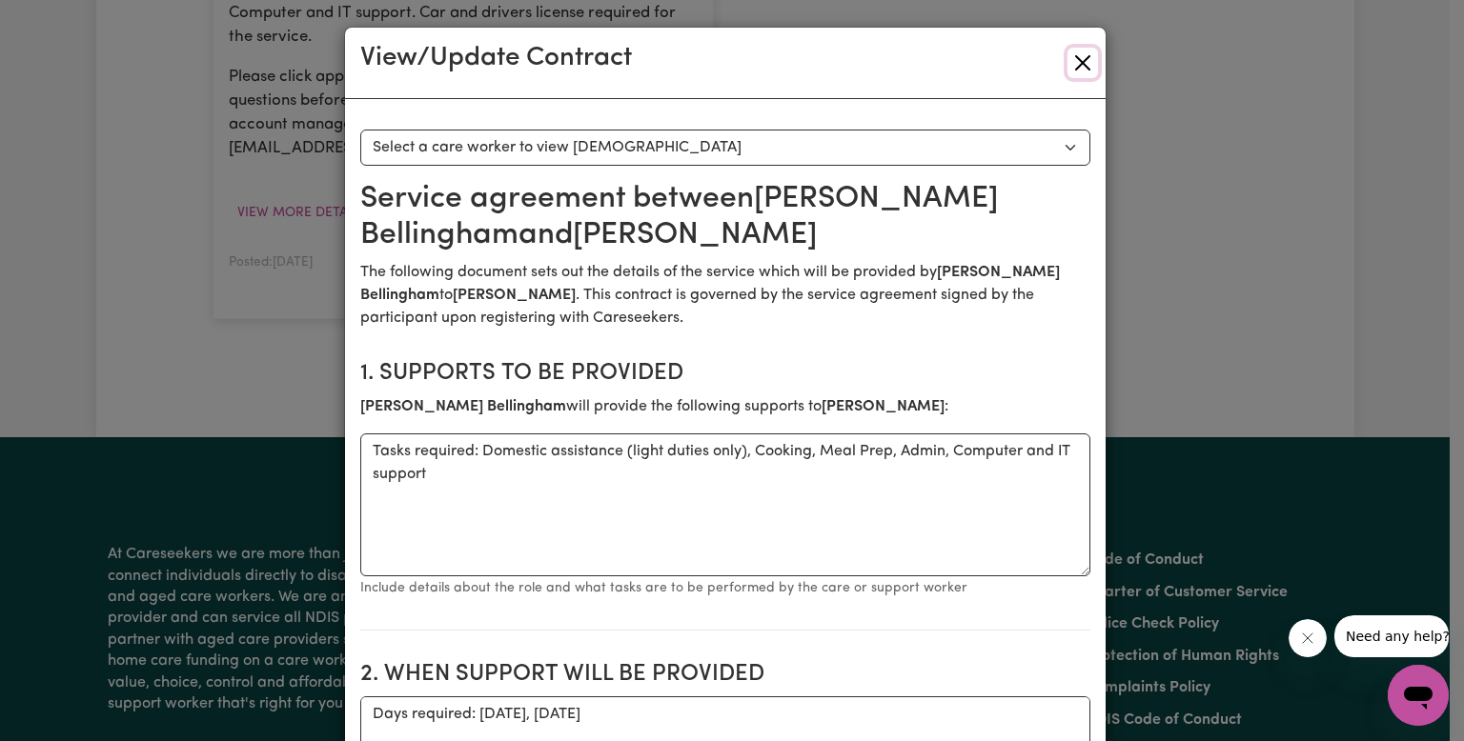
click at [1073, 58] on button "Close" at bounding box center [1082, 63] width 30 height 30
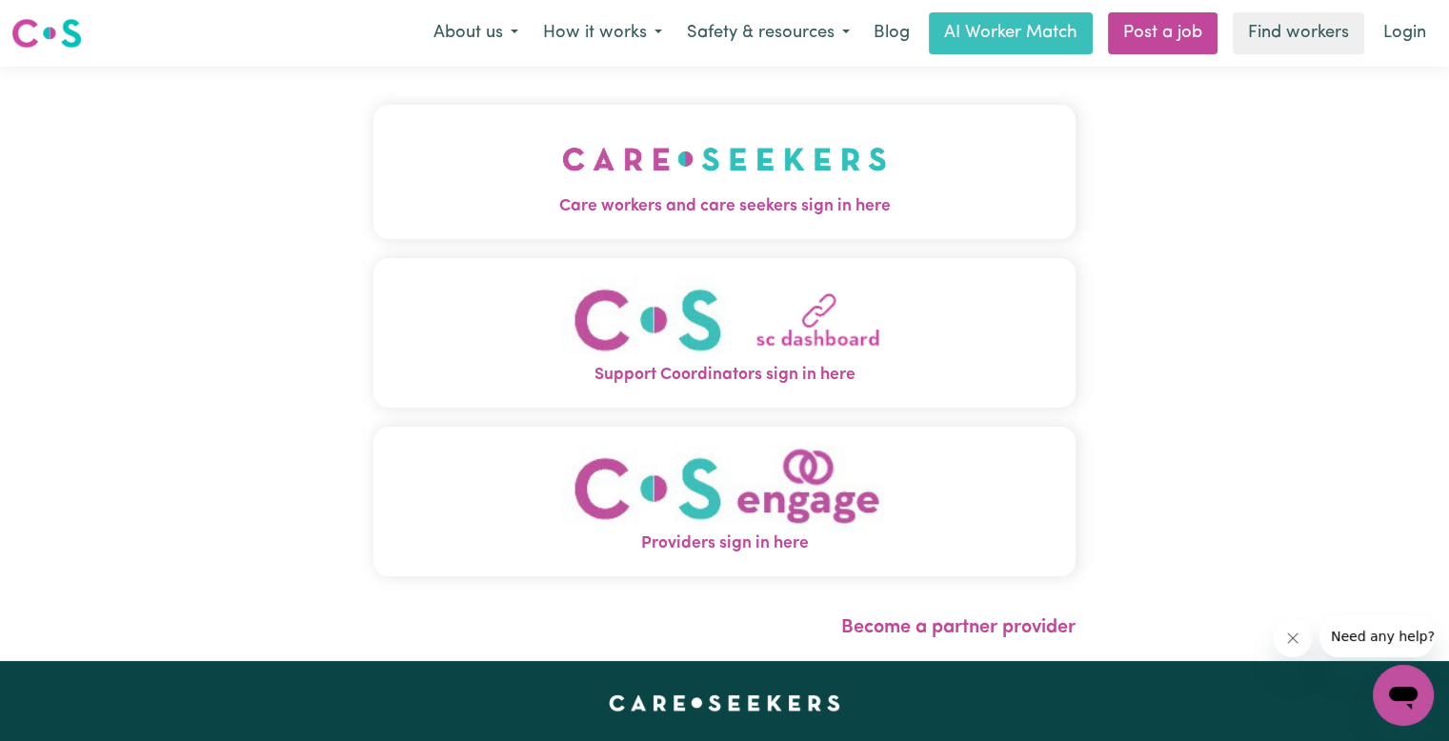
click at [696, 199] on span "Care workers and care seekers sign in here" at bounding box center [725, 206] width 702 height 25
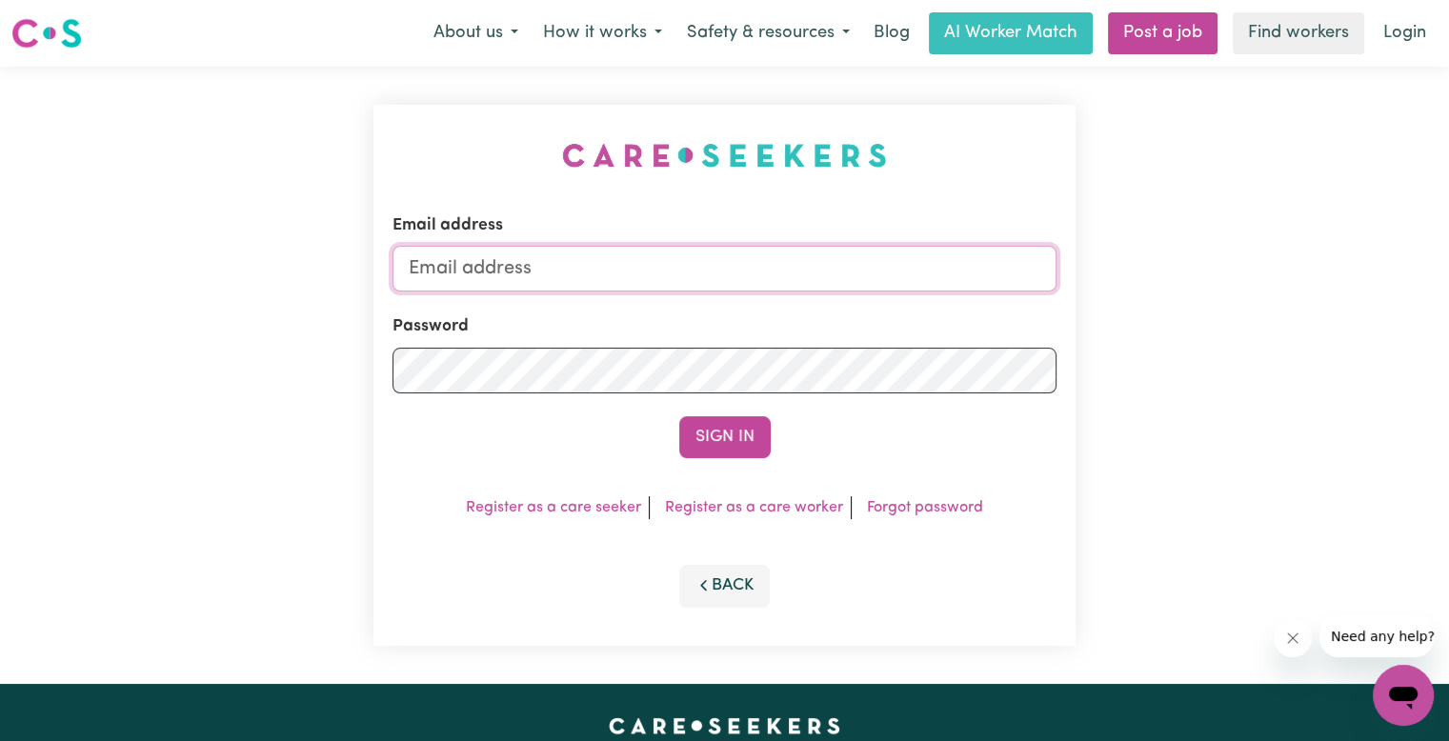
click at [603, 270] on input "Email address" at bounding box center [725, 269] width 664 height 46
type input "[EMAIL_ADDRESS][DOMAIN_NAME]"
click at [679, 416] on button "Sign In" at bounding box center [724, 437] width 91 height 42
